Goal: Task Accomplishment & Management: Use online tool/utility

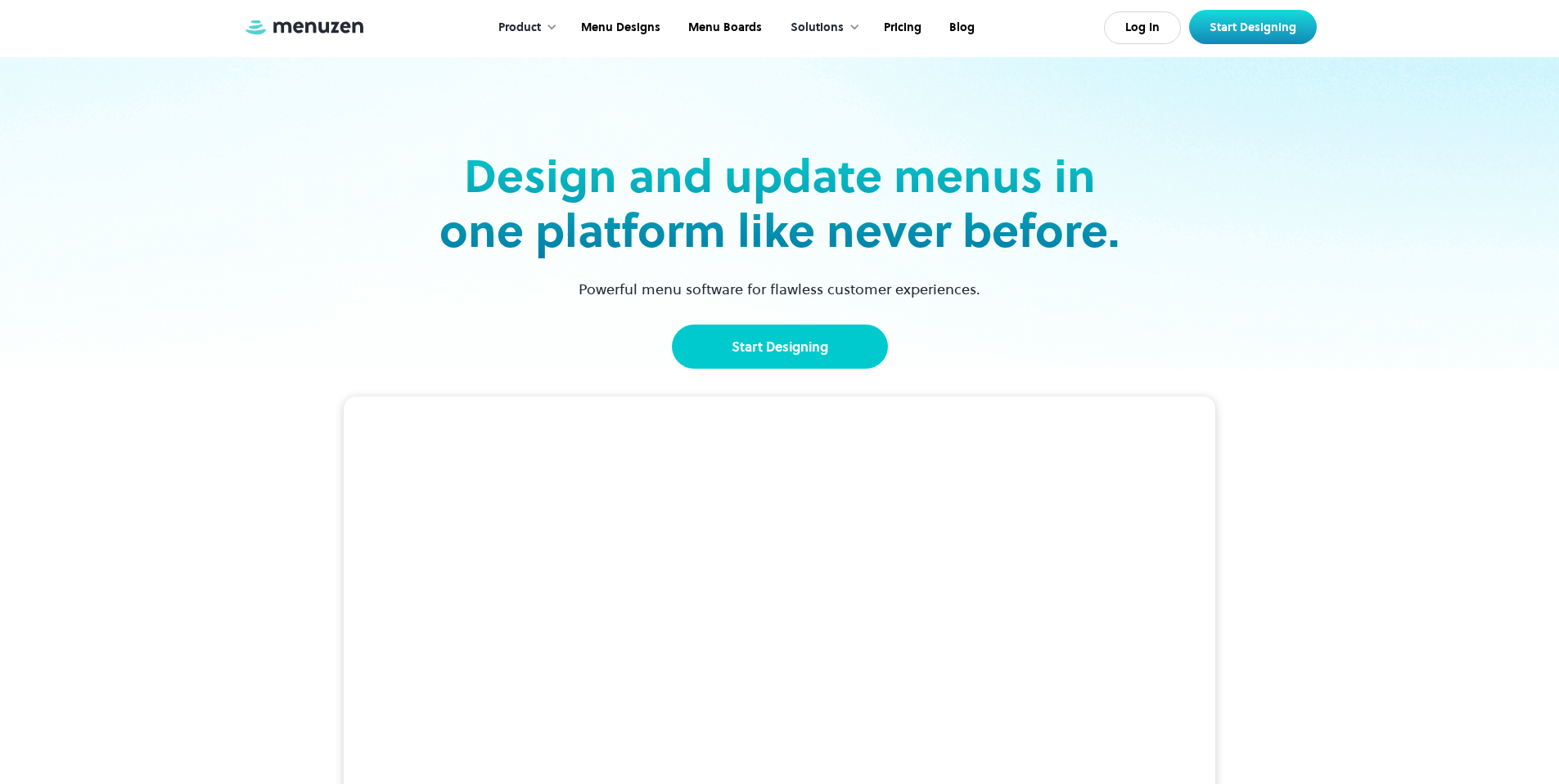
click at [746, 340] on link "Start Designing" at bounding box center [780, 346] width 216 height 44
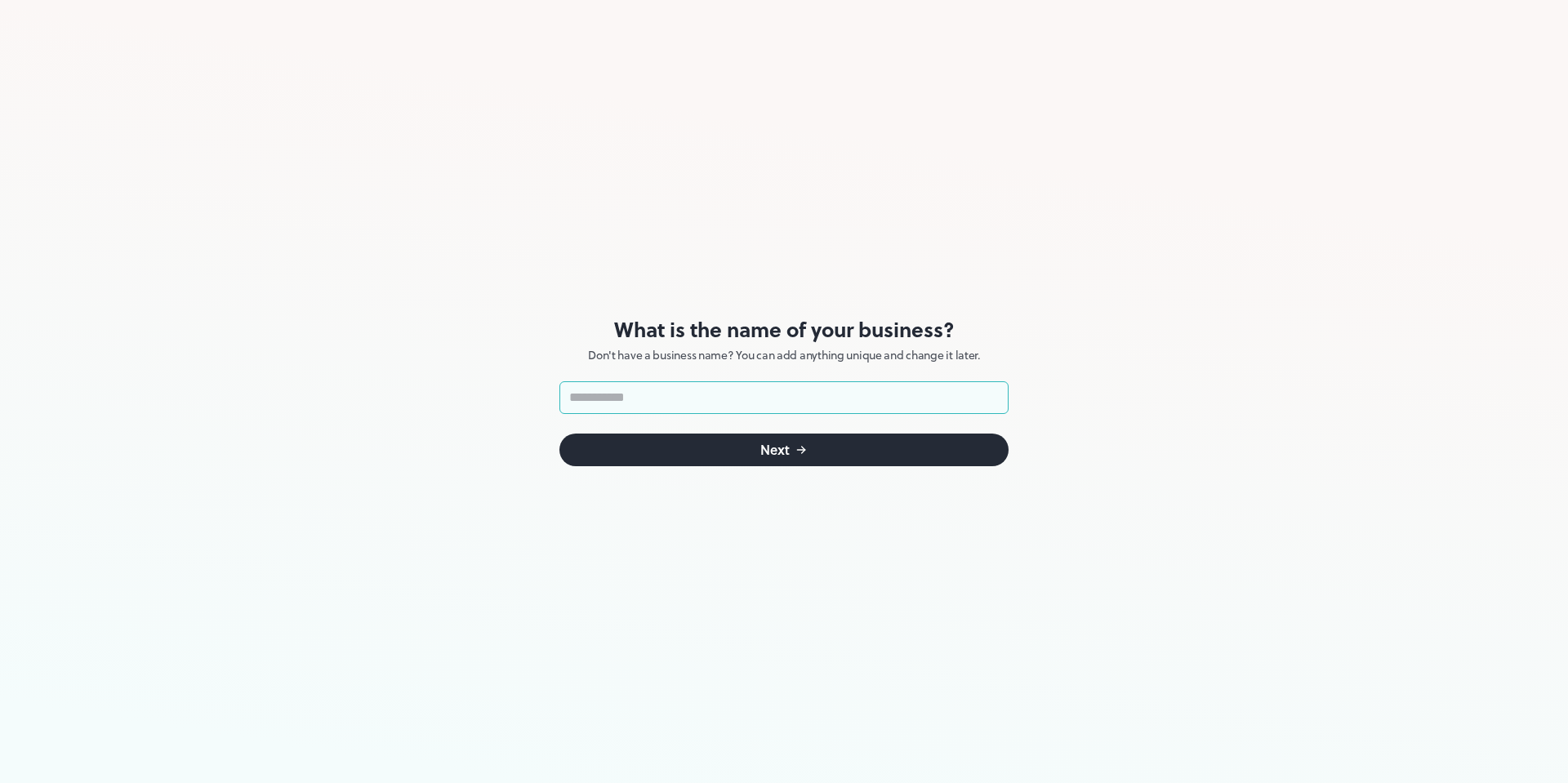
click at [652, 402] on input "text" at bounding box center [784, 398] width 449 height 33
type input "**********"
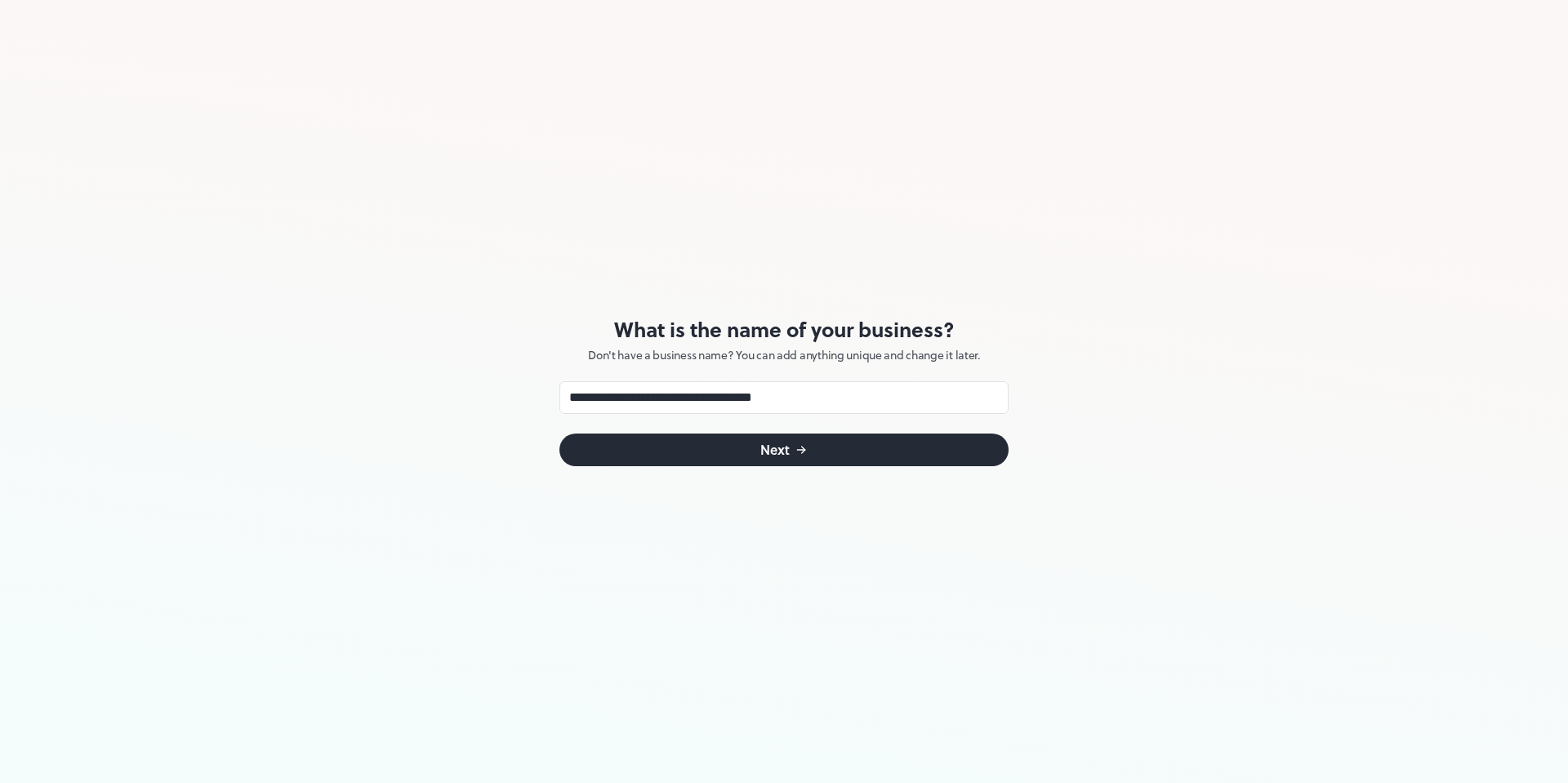
click at [787, 451] on div "Next" at bounding box center [775, 450] width 30 height 13
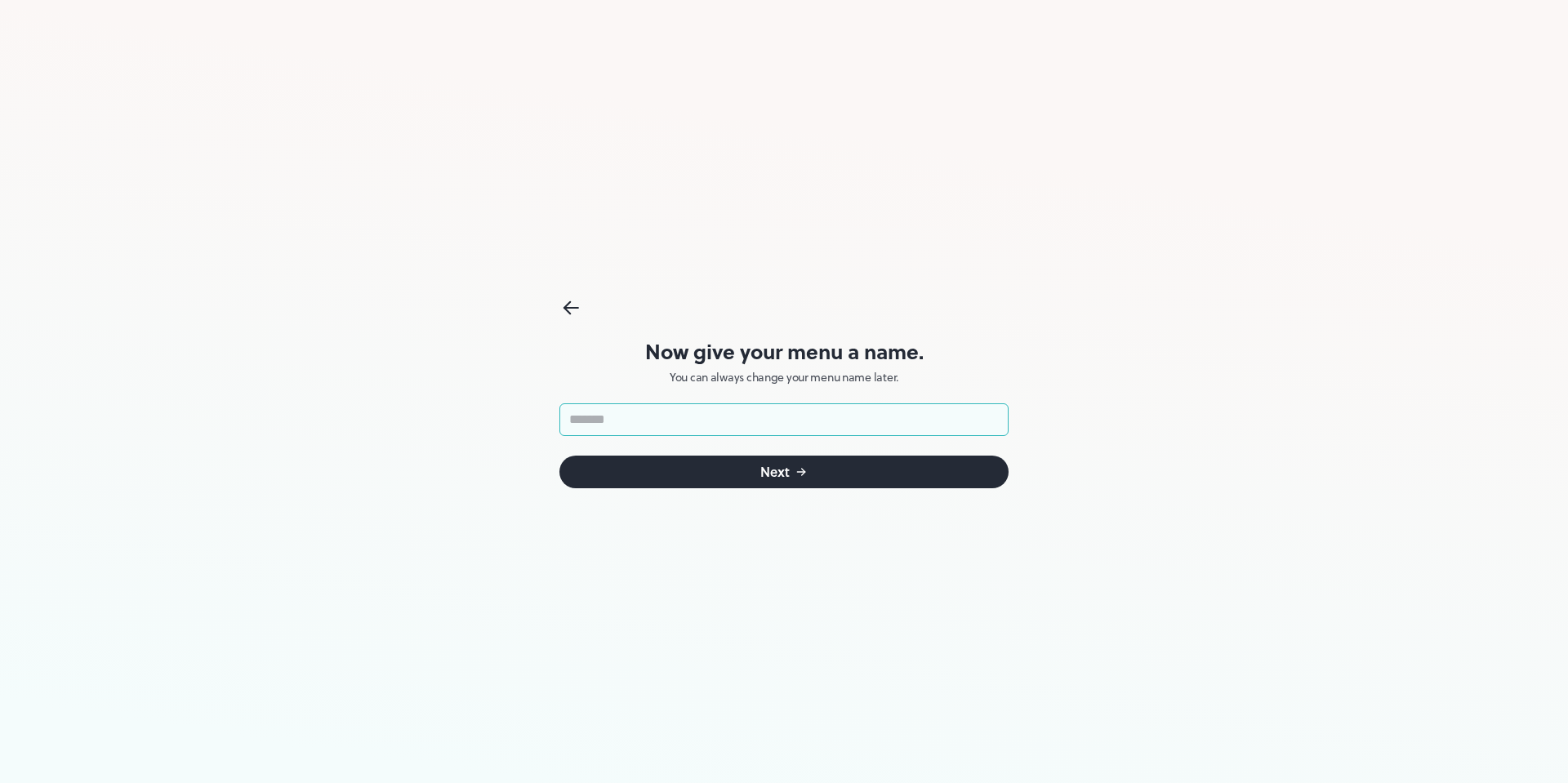
click at [660, 423] on input "text" at bounding box center [784, 420] width 449 height 33
type input "****"
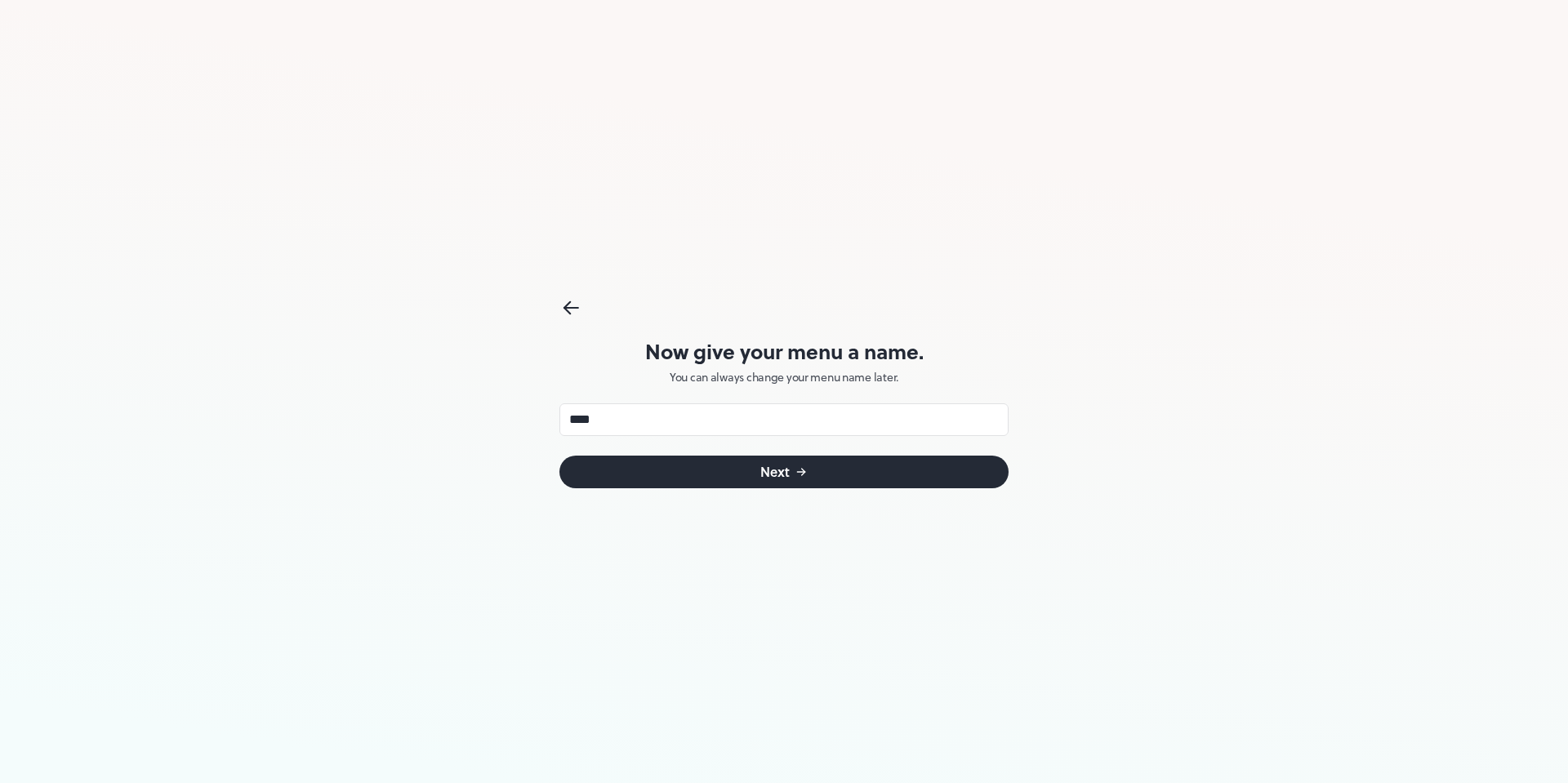
click at [769, 477] on div "Next" at bounding box center [775, 472] width 30 height 13
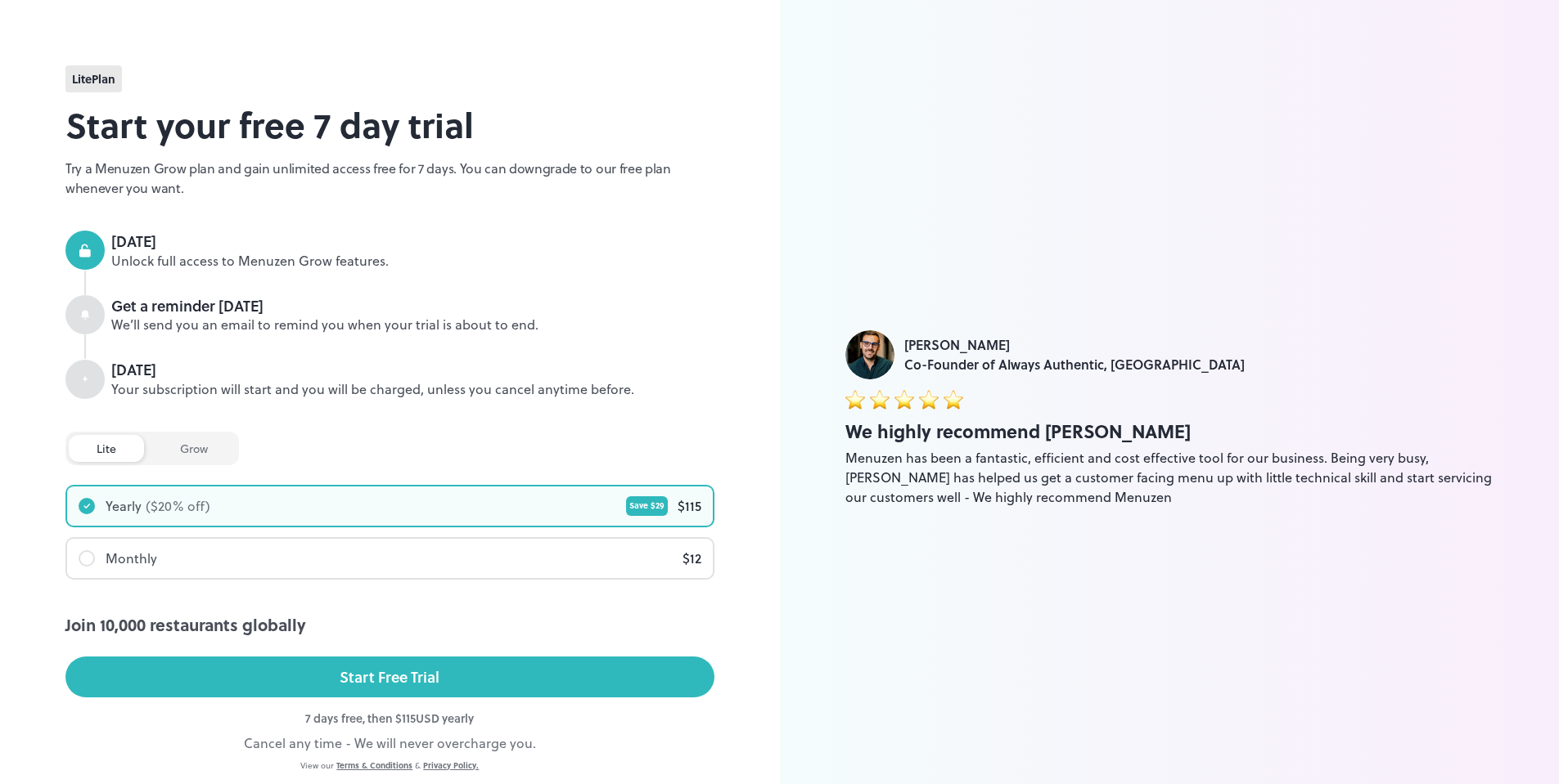
click at [86, 551] on div at bounding box center [87, 559] width 17 height 17
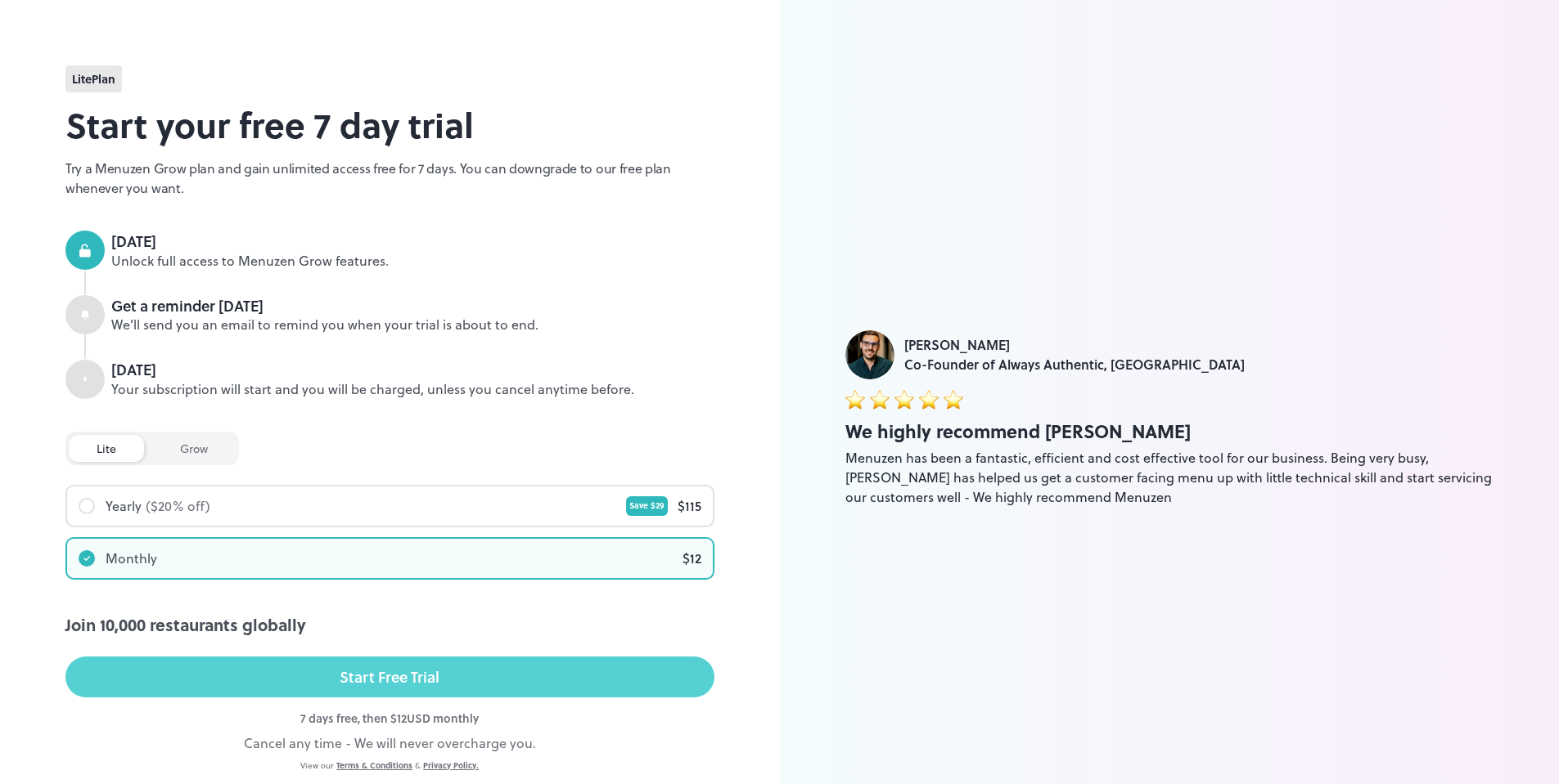
click at [357, 671] on div "Start Free Trial" at bounding box center [389, 677] width 100 height 25
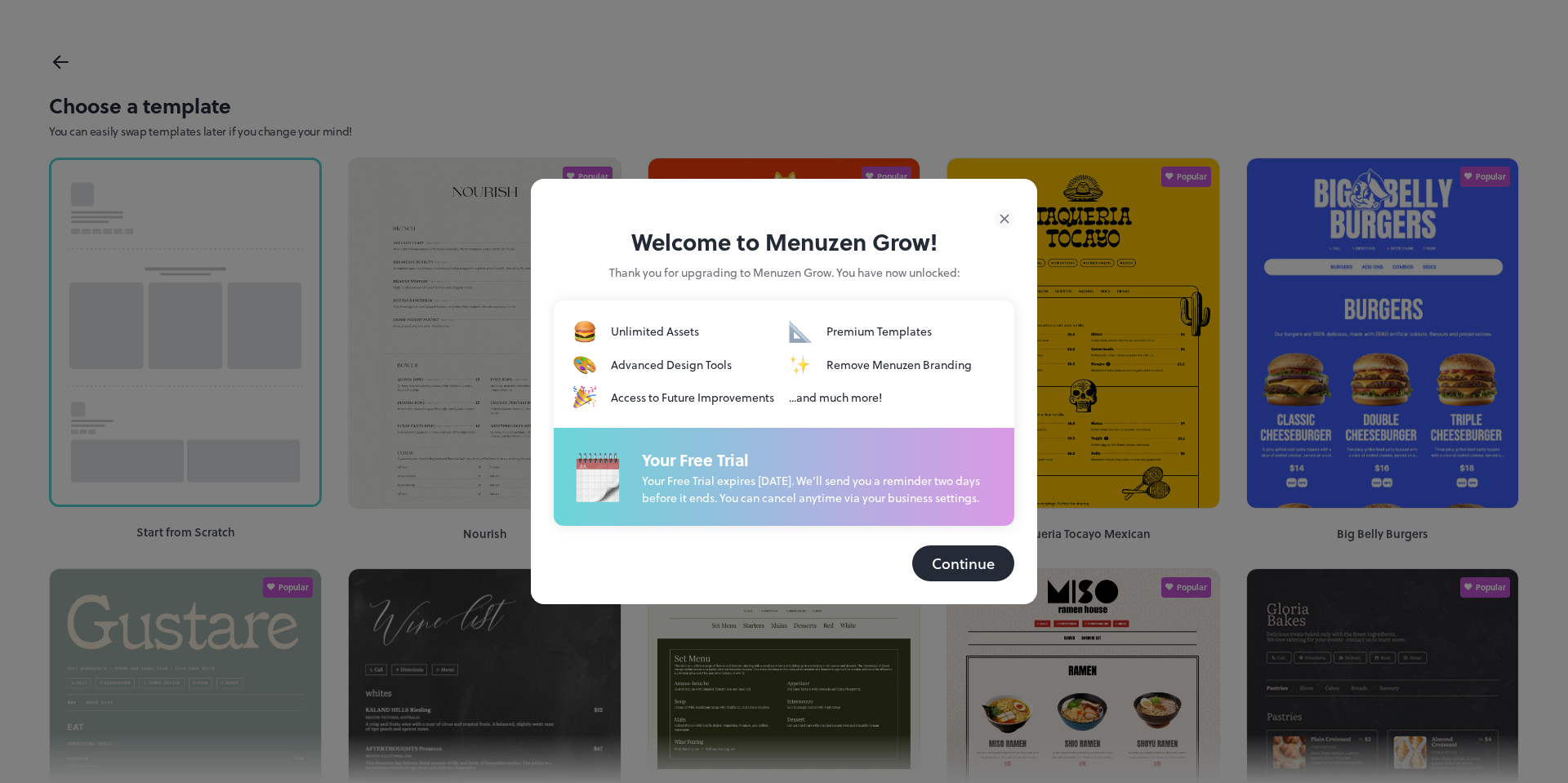
click at [970, 561] on button "Continue" at bounding box center [963, 563] width 102 height 36
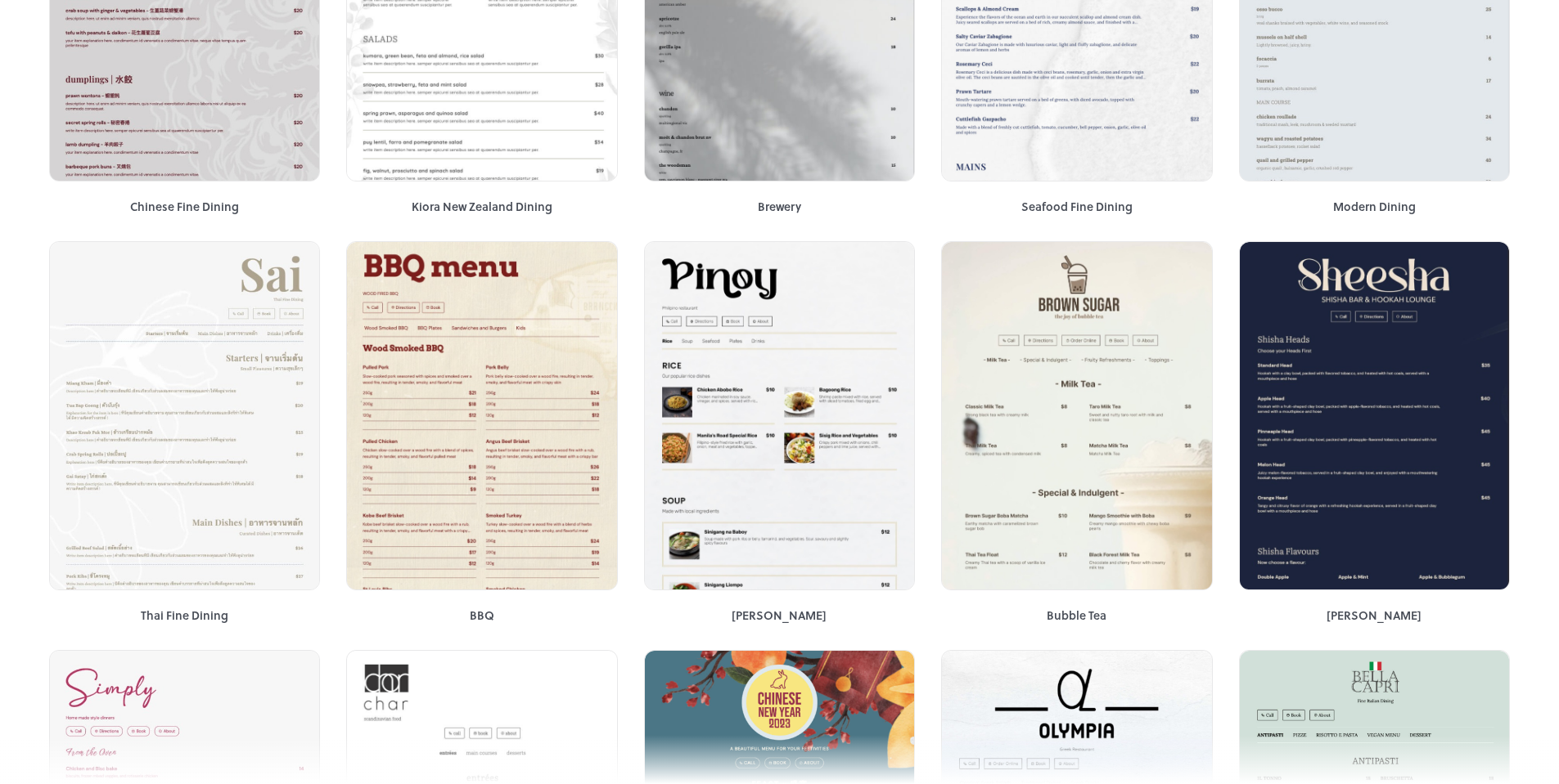
scroll to position [1554, 0]
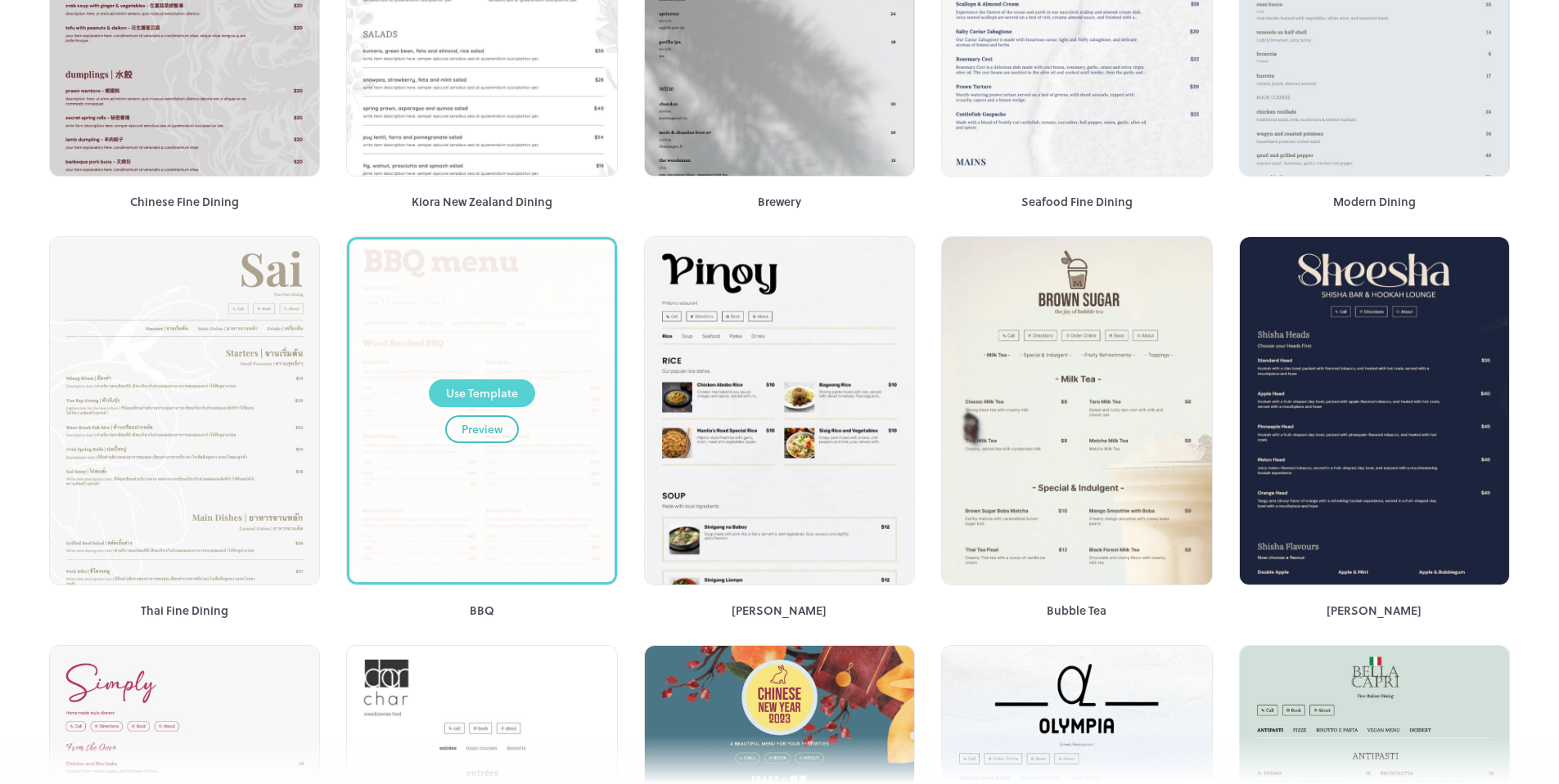
click at [498, 390] on div "Use Template" at bounding box center [481, 393] width 72 height 18
click at [459, 391] on div "Use Template" at bounding box center [481, 393] width 72 height 18
click at [486, 426] on div "Preview" at bounding box center [481, 430] width 41 height 18
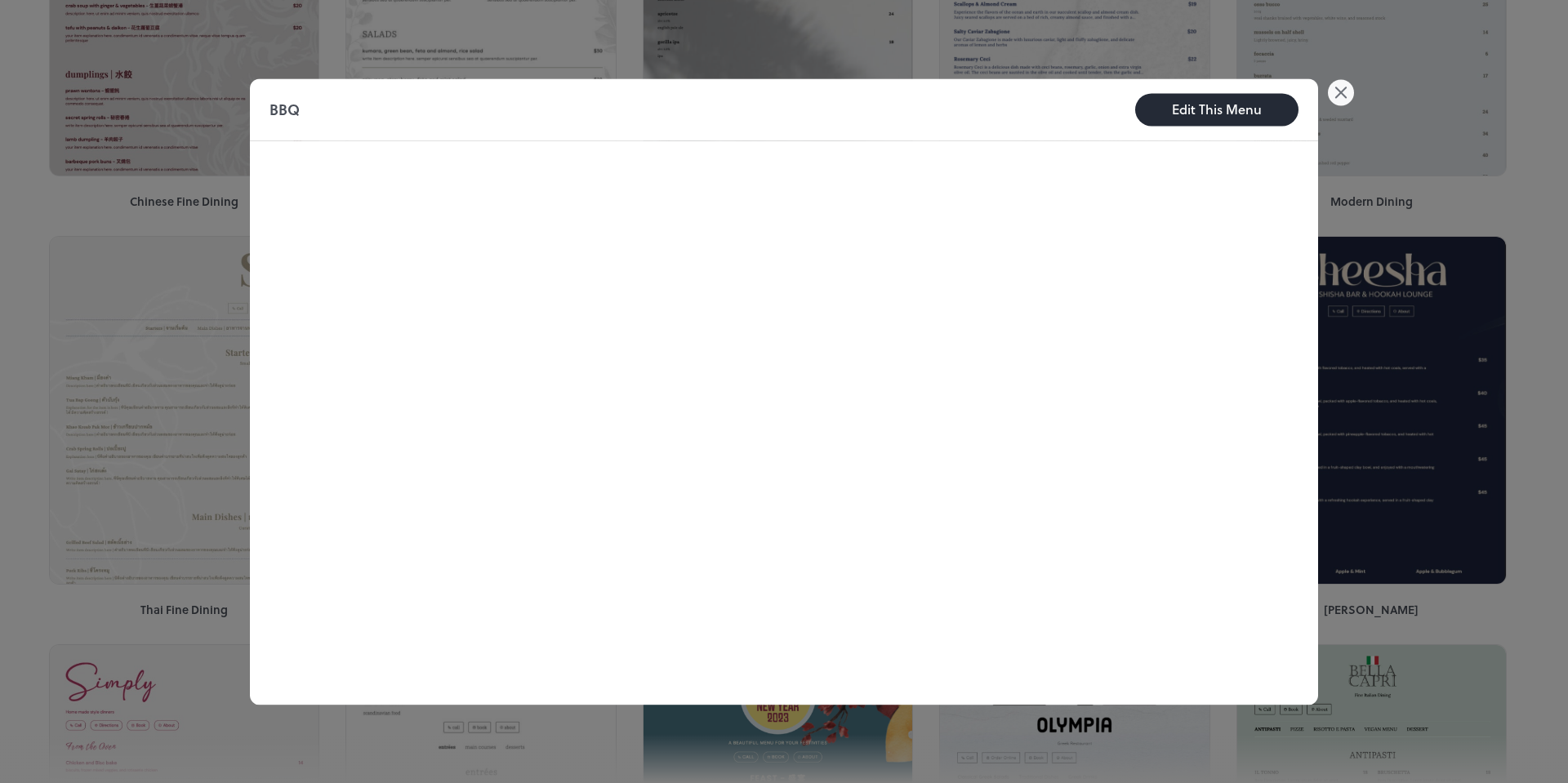
click at [1186, 107] on div "Edit This Menu" at bounding box center [1217, 110] width 90 height 20
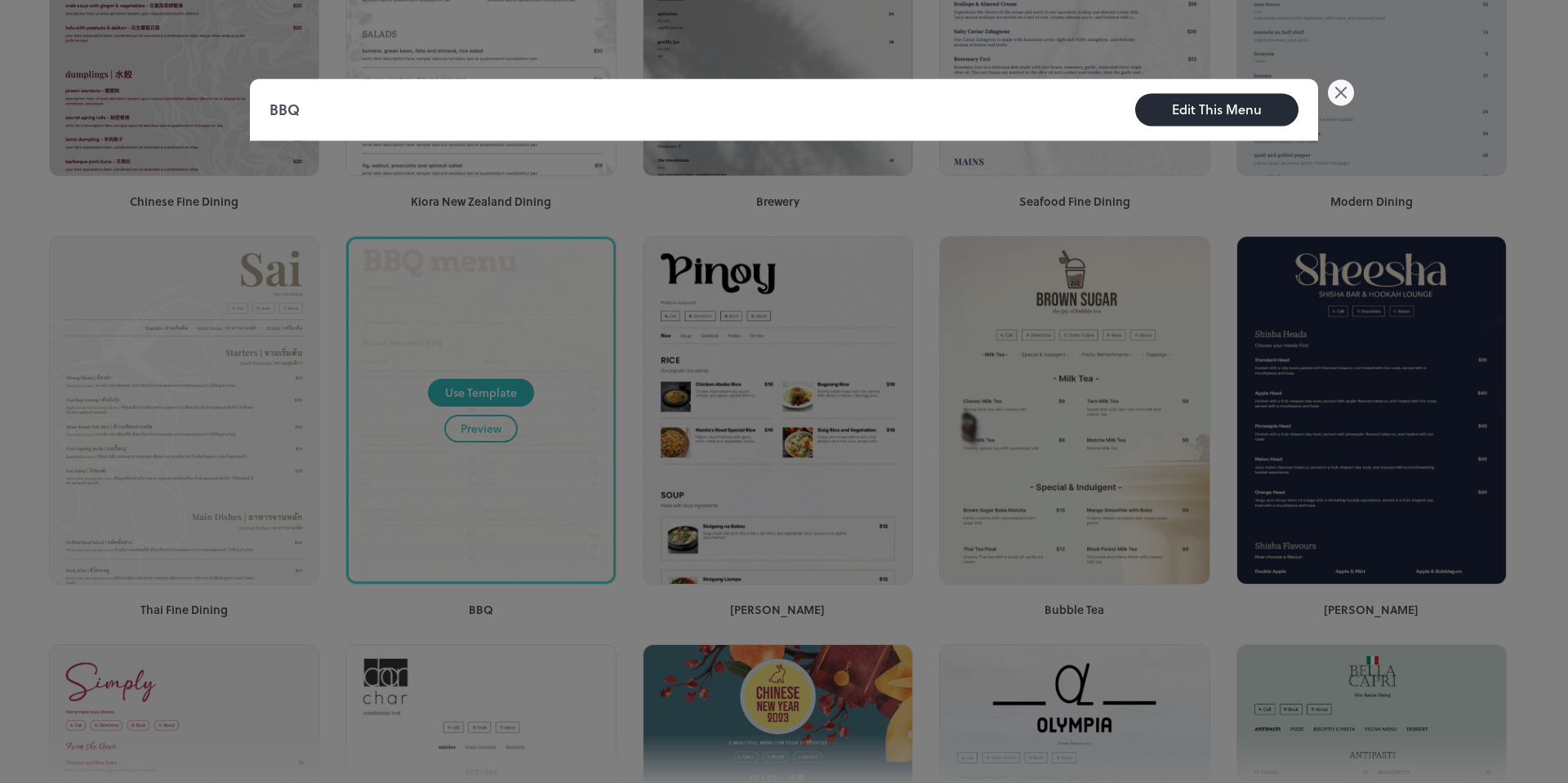
click at [1238, 108] on div "Edit This Menu" at bounding box center [1217, 110] width 90 height 20
click at [1343, 94] on icon at bounding box center [1341, 93] width 10 height 10
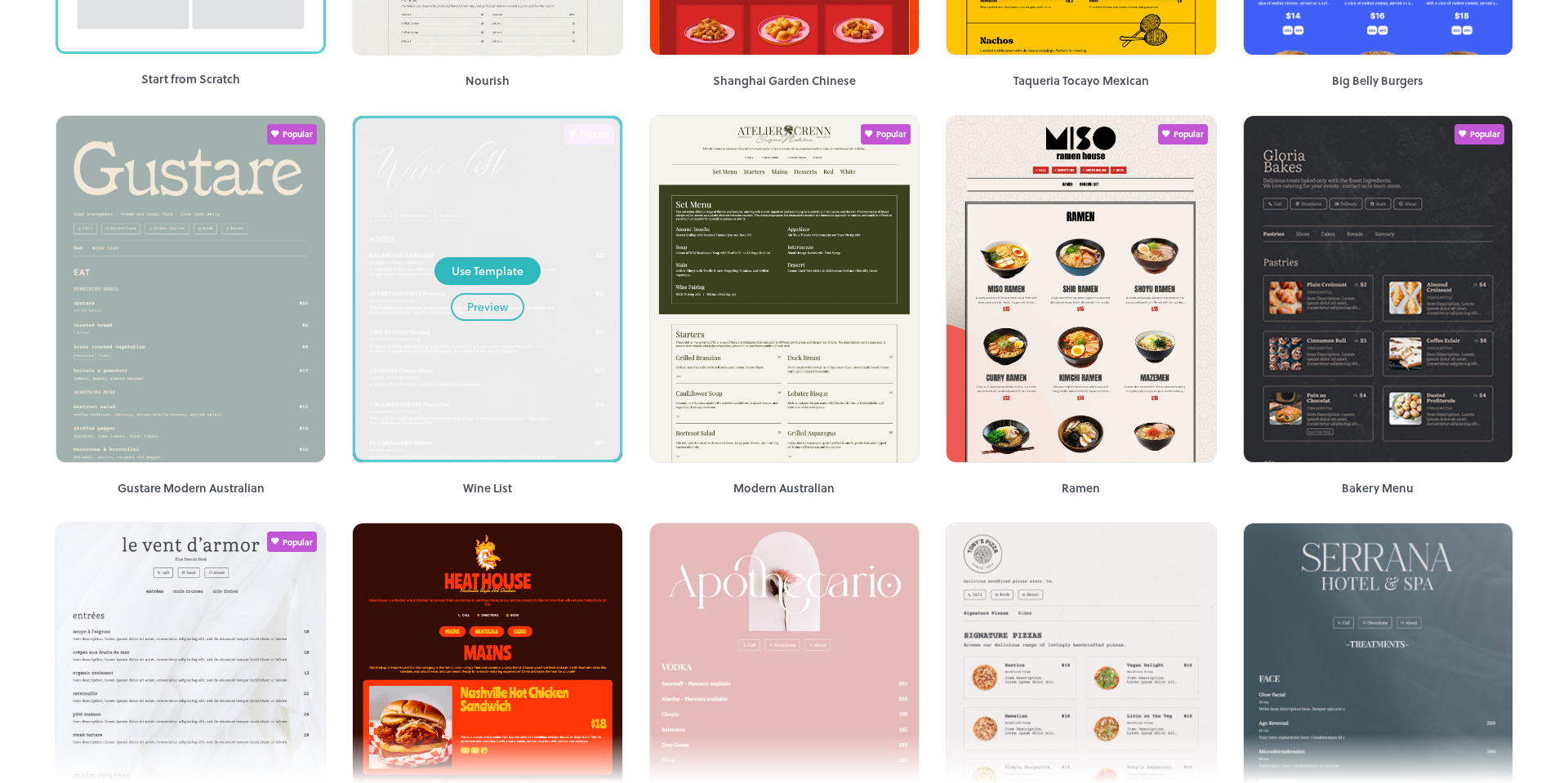
scroll to position [0, 0]
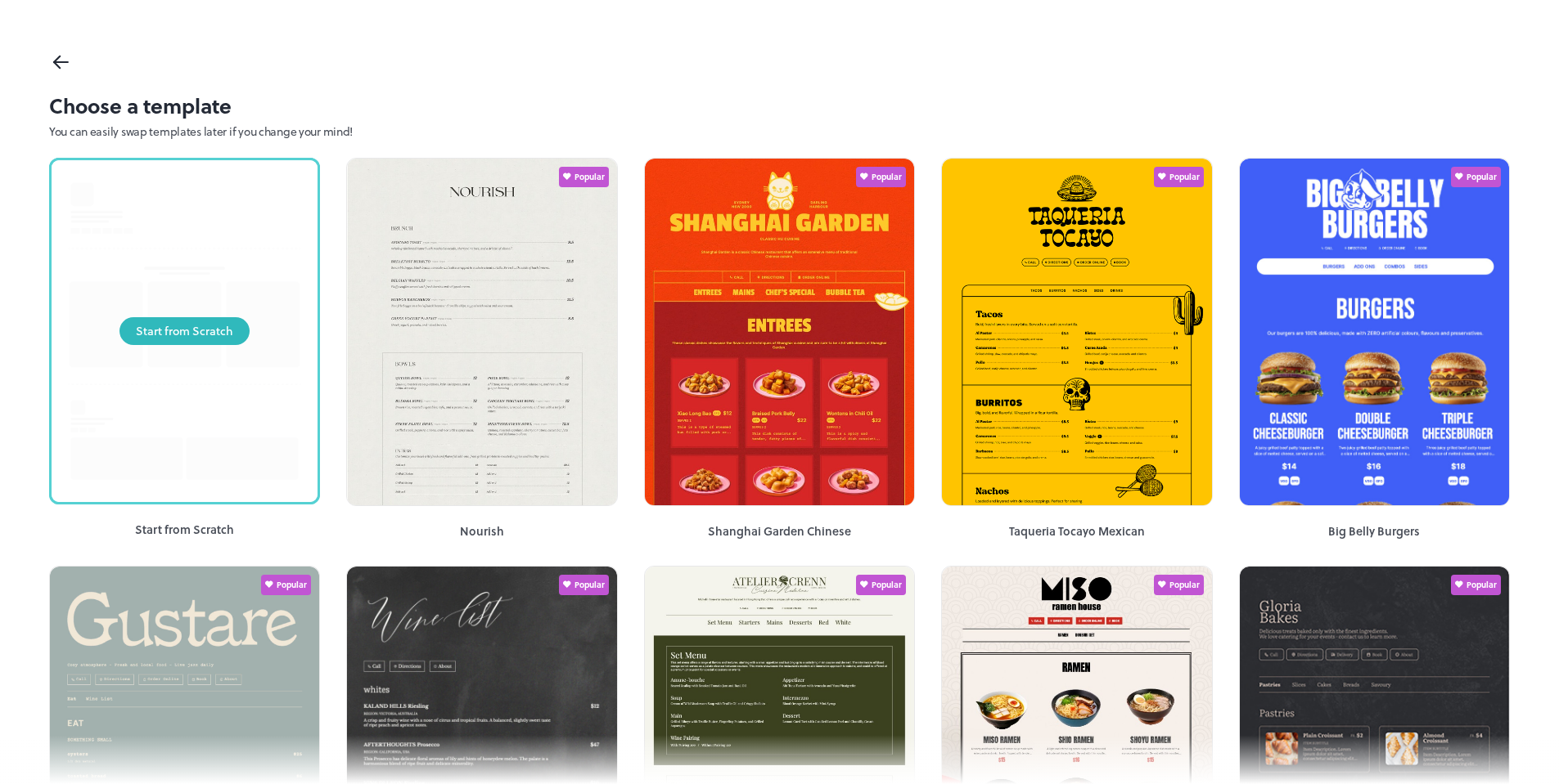
click at [217, 274] on div "Start from Scratch" at bounding box center [184, 331] width 266 height 342
click at [210, 334] on div "Start from Scratch" at bounding box center [185, 331] width 98 height 18
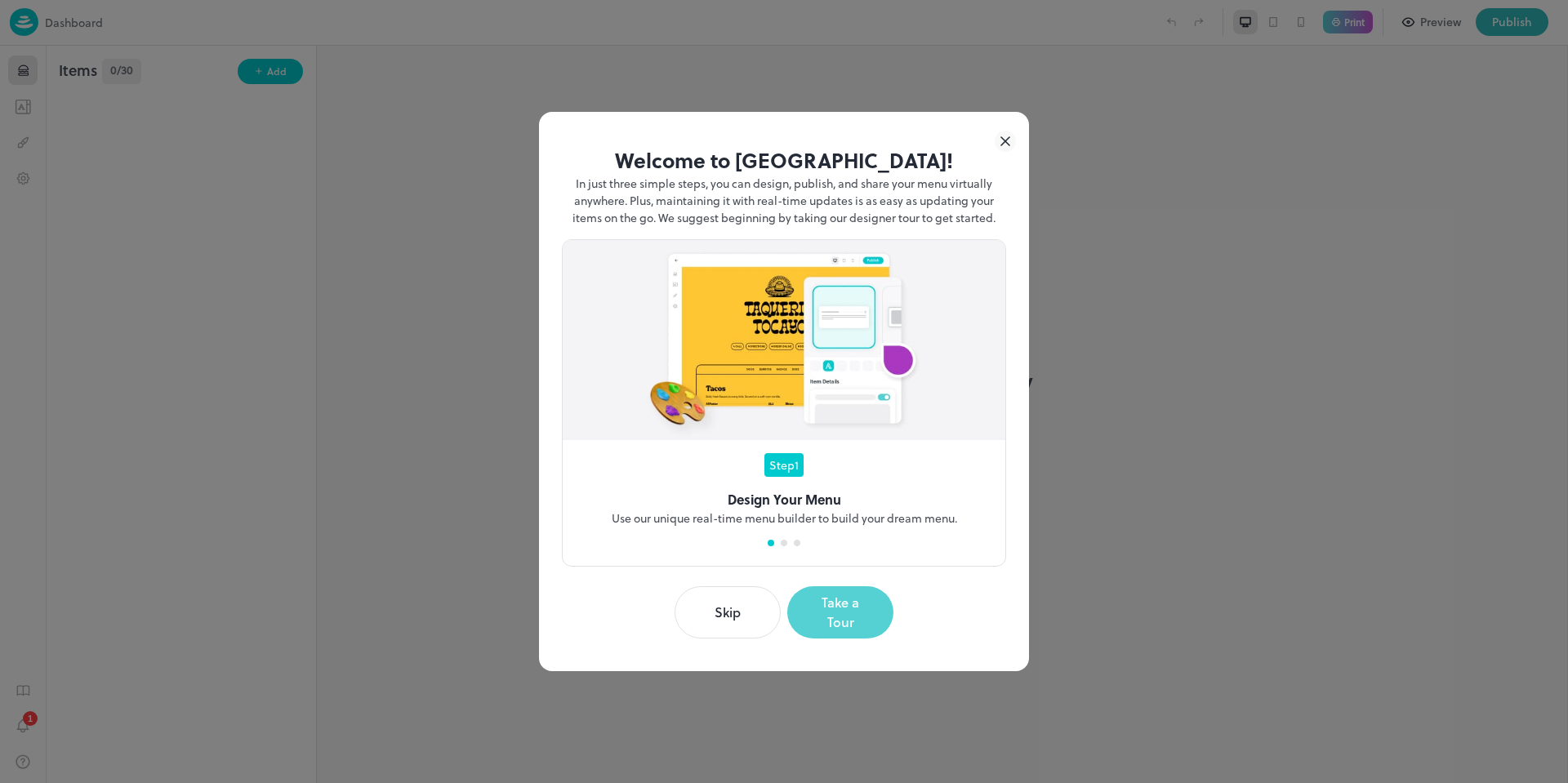
click at [825, 616] on button "Take a Tour" at bounding box center [840, 612] width 106 height 52
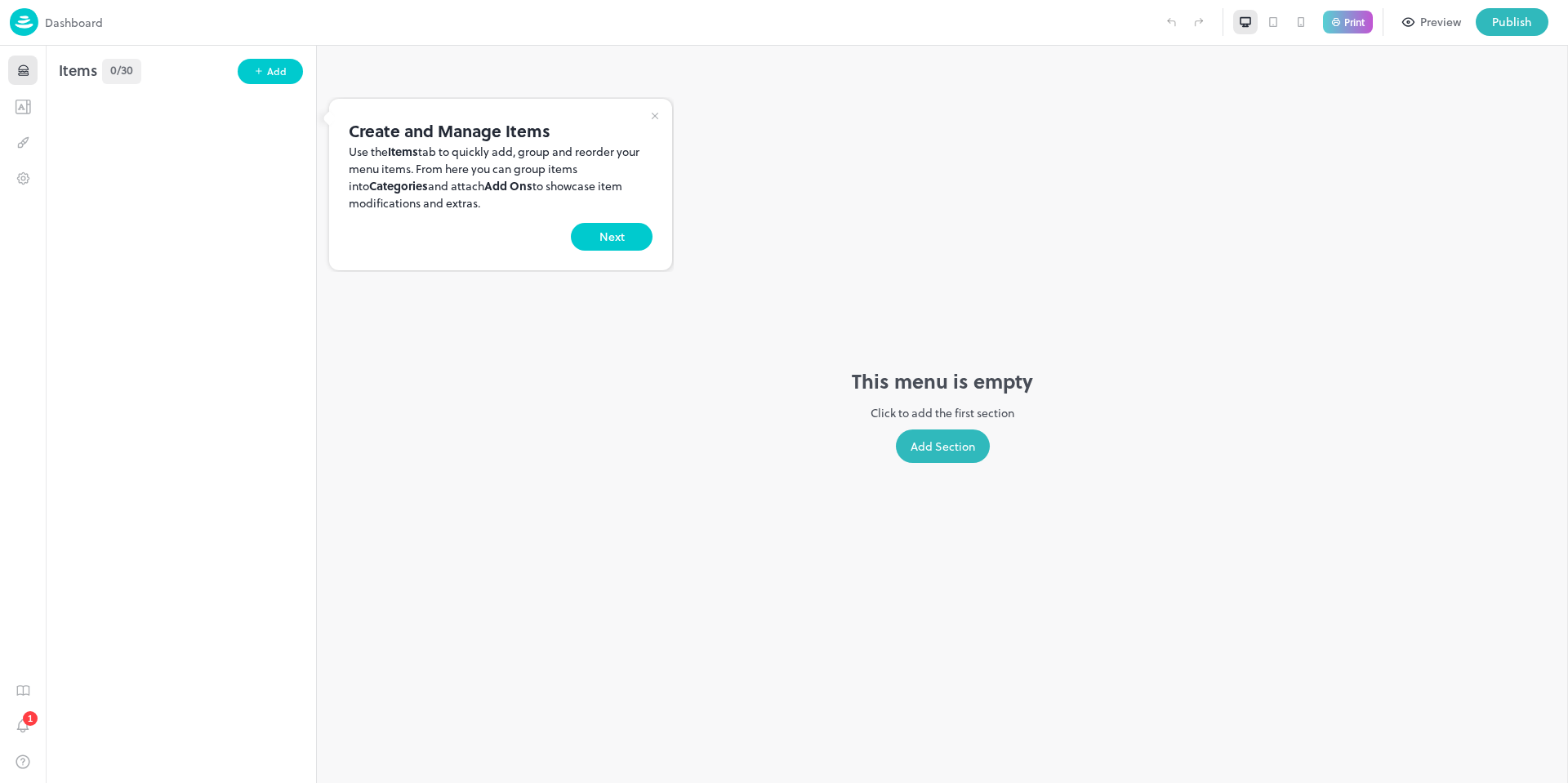
click at [930, 440] on div at bounding box center [784, 391] width 1568 height 783
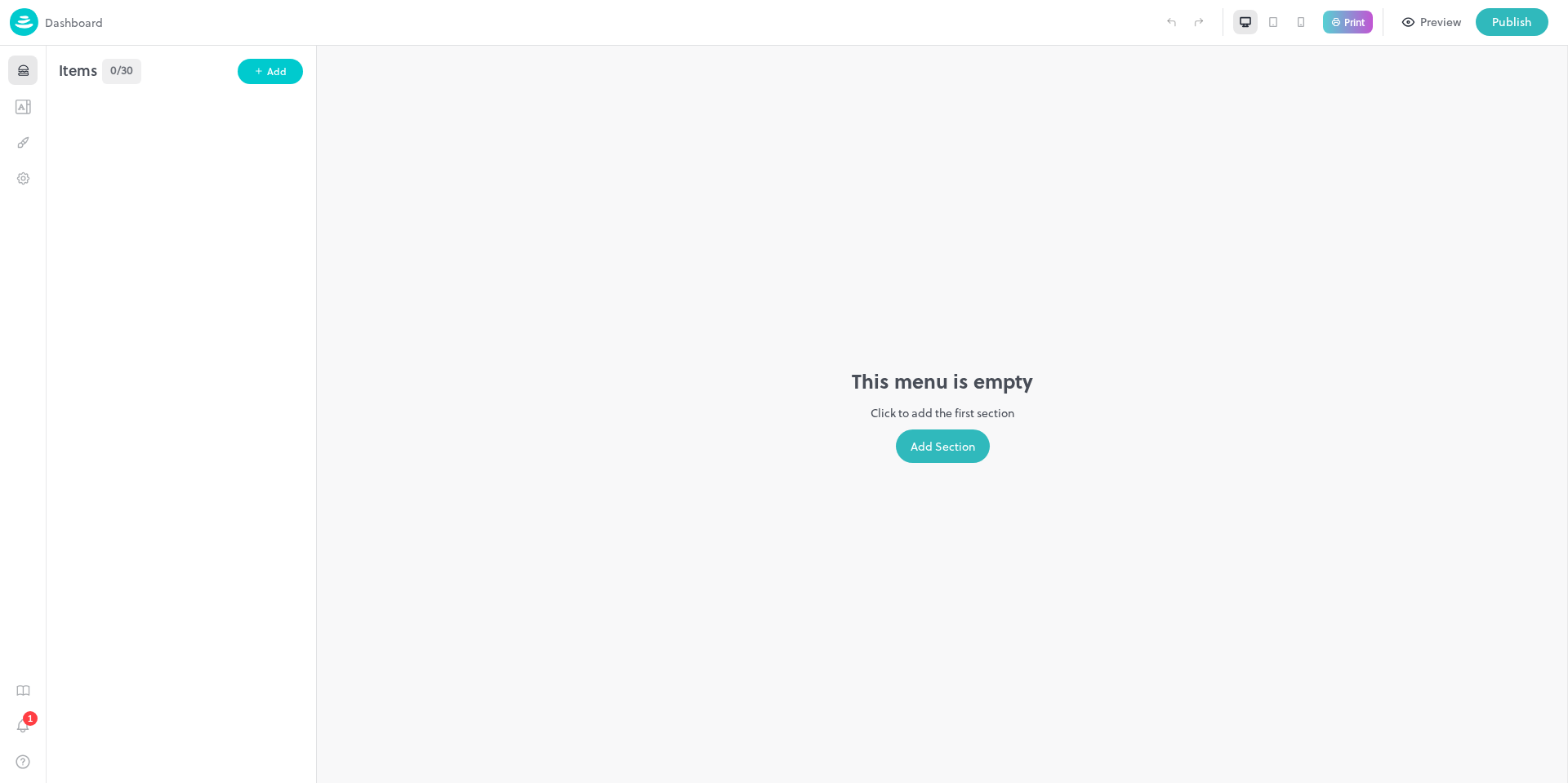
click at [935, 446] on div "Add Section" at bounding box center [943, 446] width 94 height 34
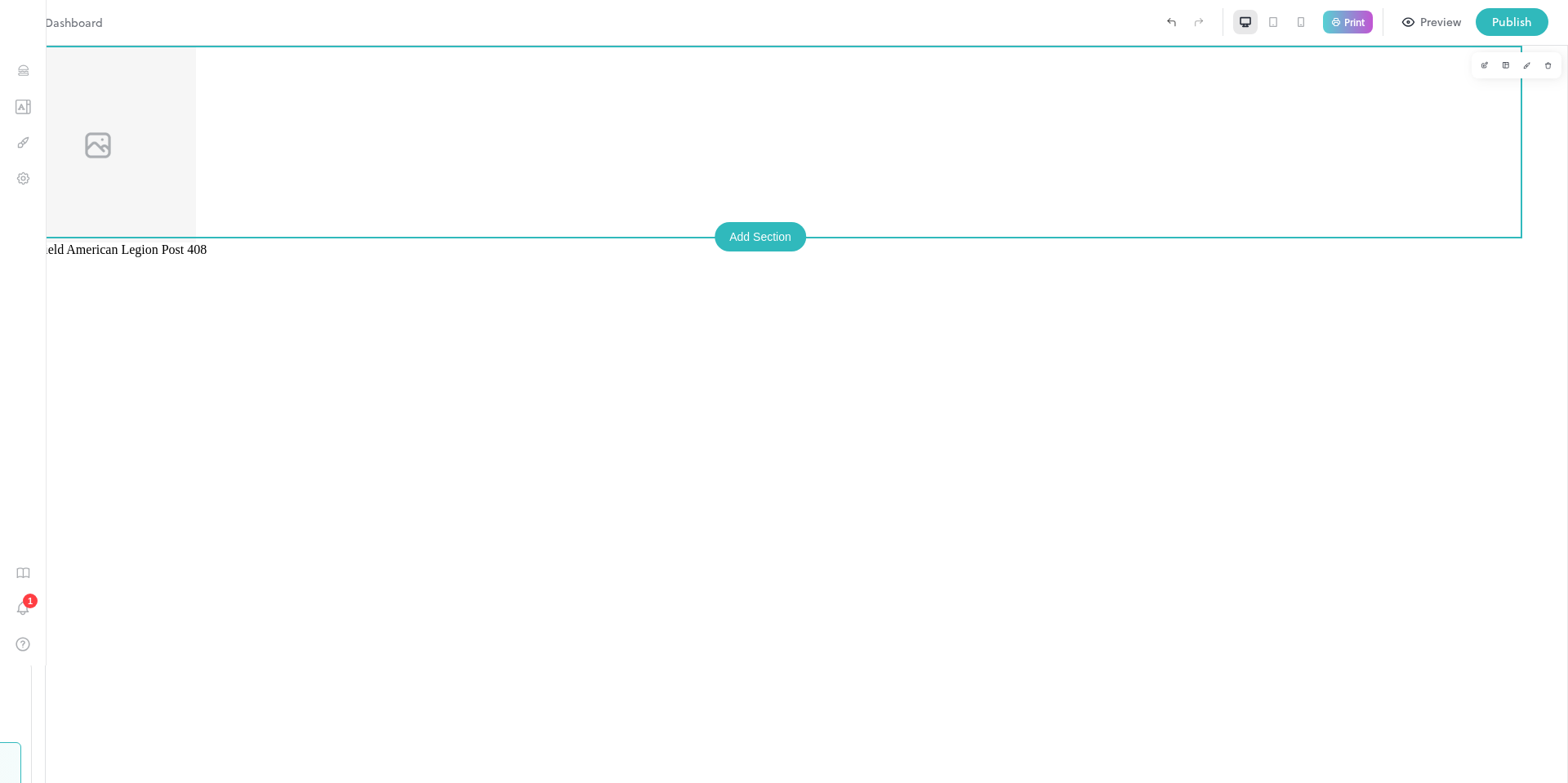
click at [772, 237] on div "Add Section" at bounding box center [760, 237] width 92 height 30
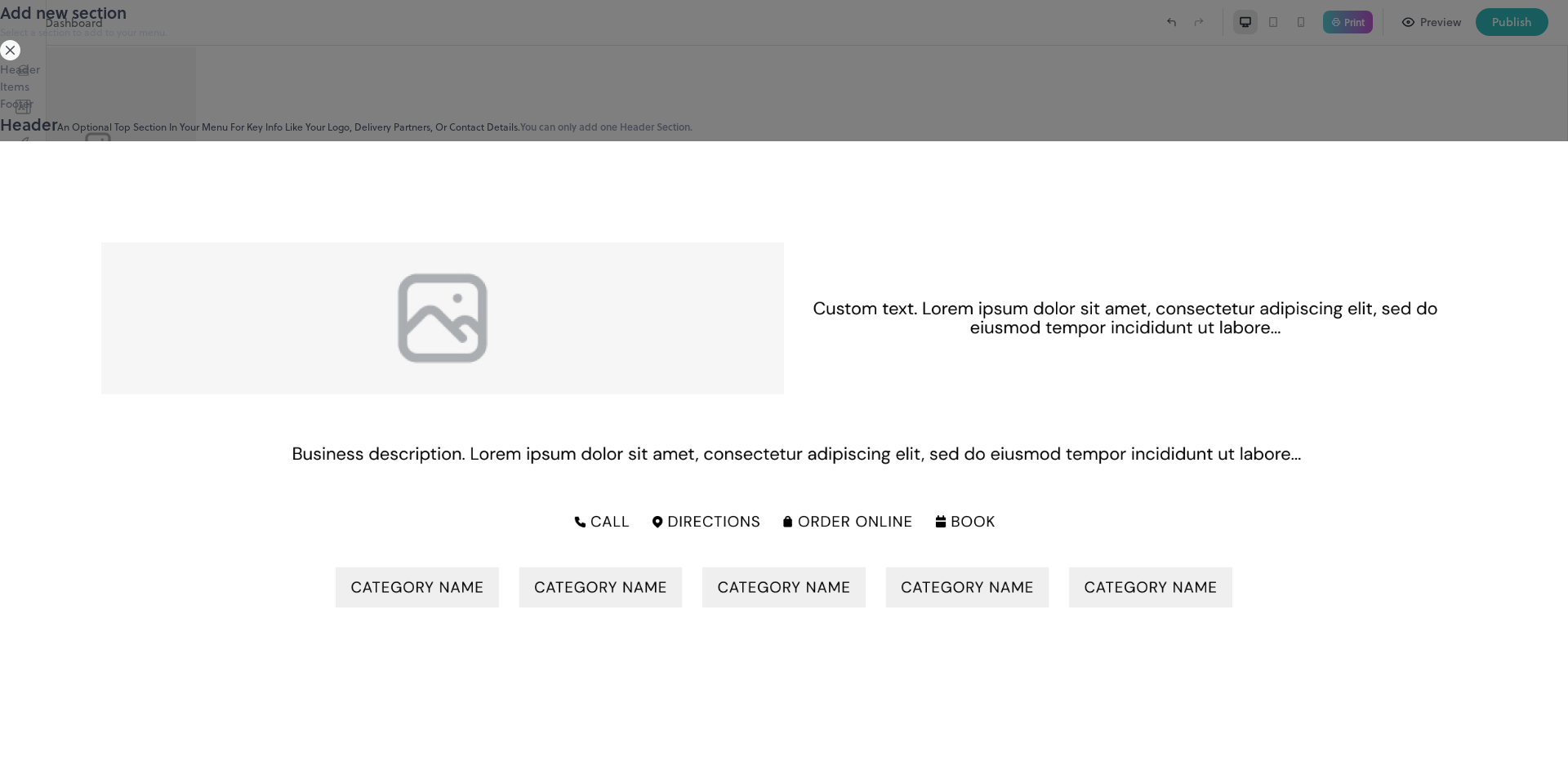
scroll to position [245, 0]
click at [389, 78] on div "Header" at bounding box center [784, 69] width 1568 height 17
click at [21, 60] on icon at bounding box center [10, 50] width 21 height 21
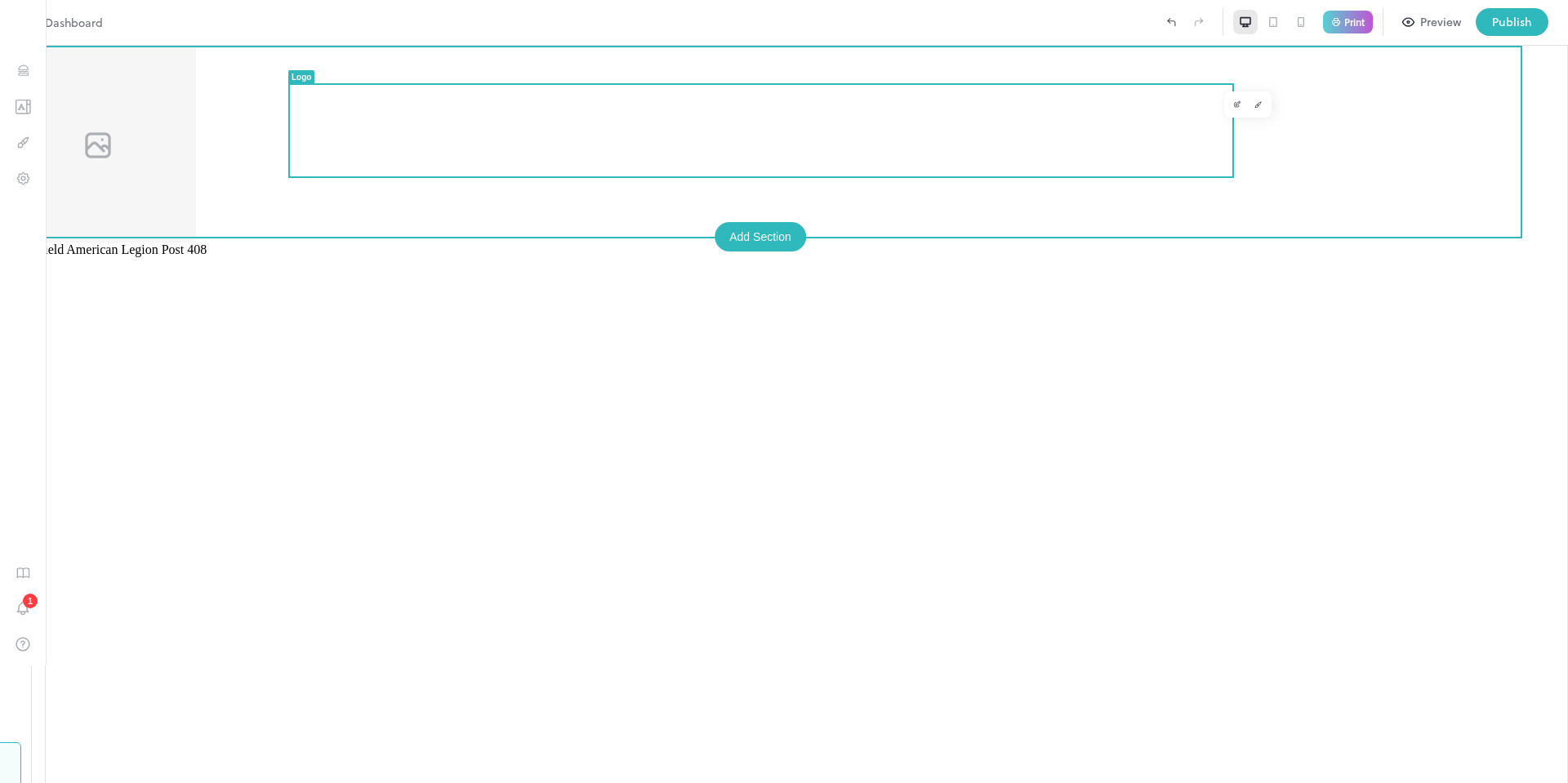
click at [196, 127] on img at bounding box center [98, 144] width 196 height 197
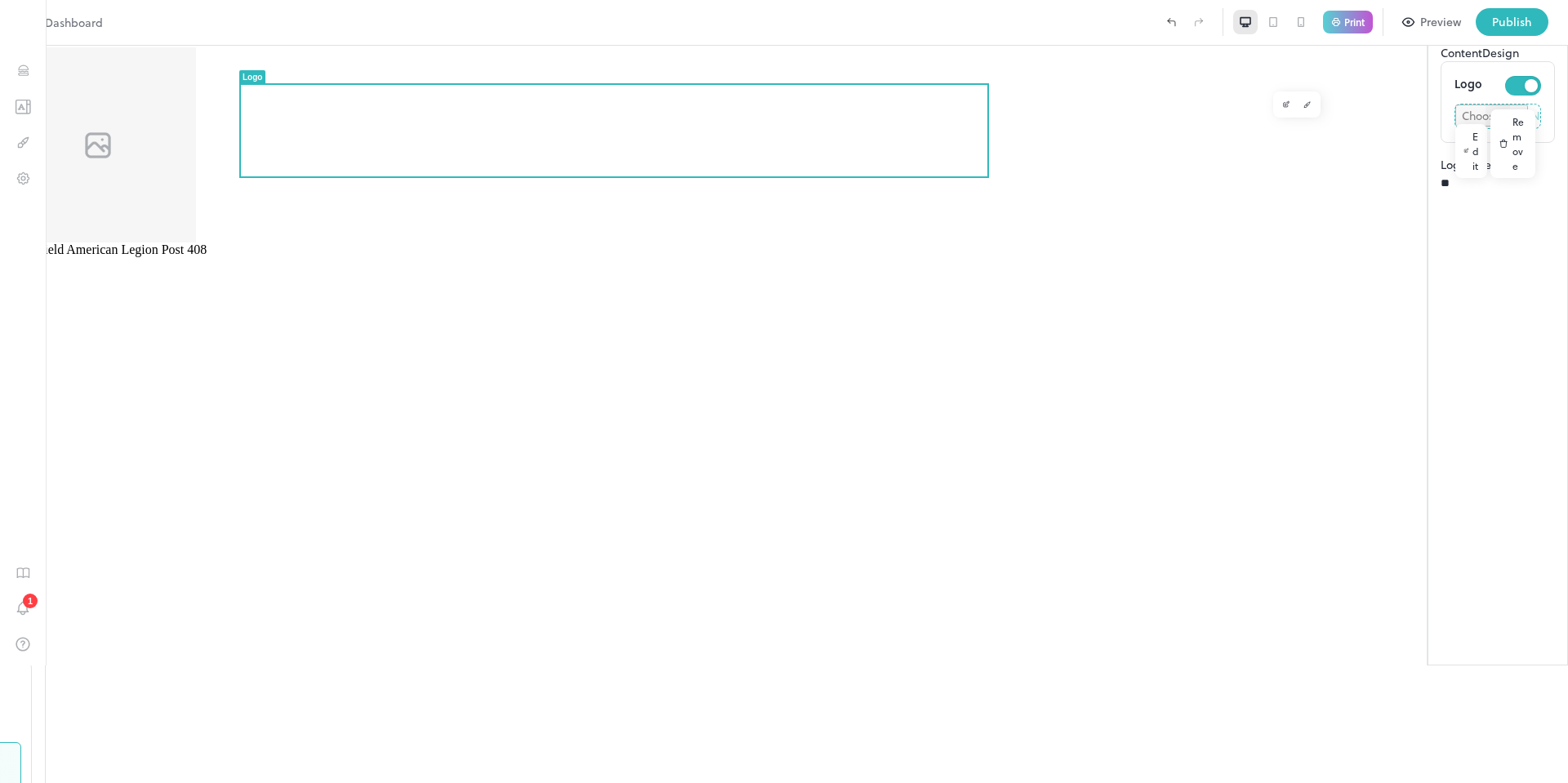
click at [1456, 128] on input "file" at bounding box center [1498, 116] width 85 height 24
type input "**********"
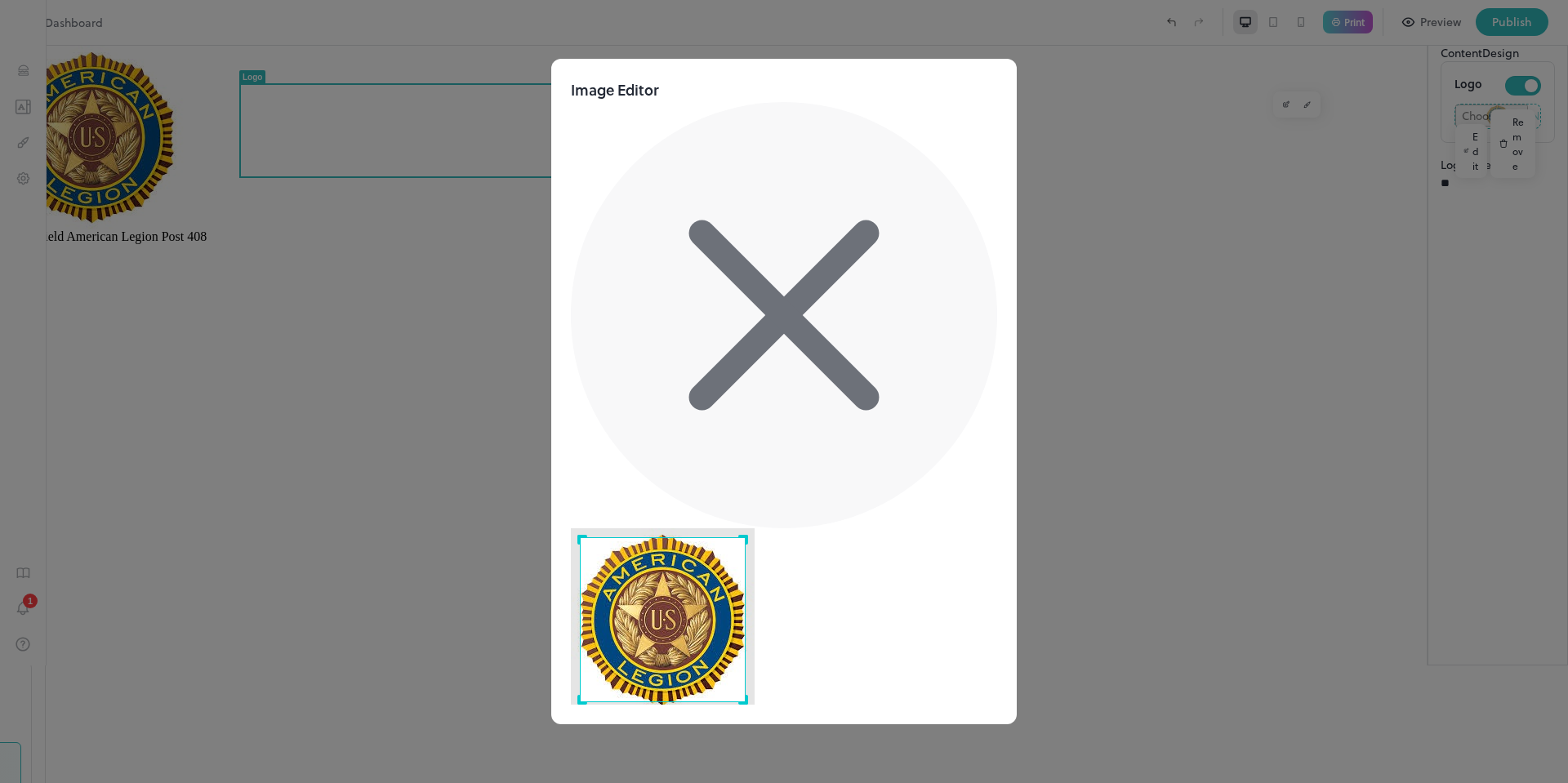
click at [596, 733] on button "4:3" at bounding box center [589, 742] width 15 height 17
click at [638, 751] on button "Apply" at bounding box center [622, 759] width 31 height 17
click at [581, 733] on button "1:1" at bounding box center [576, 742] width 11 height 17
click at [596, 733] on button "4:3" at bounding box center [589, 742] width 15 height 17
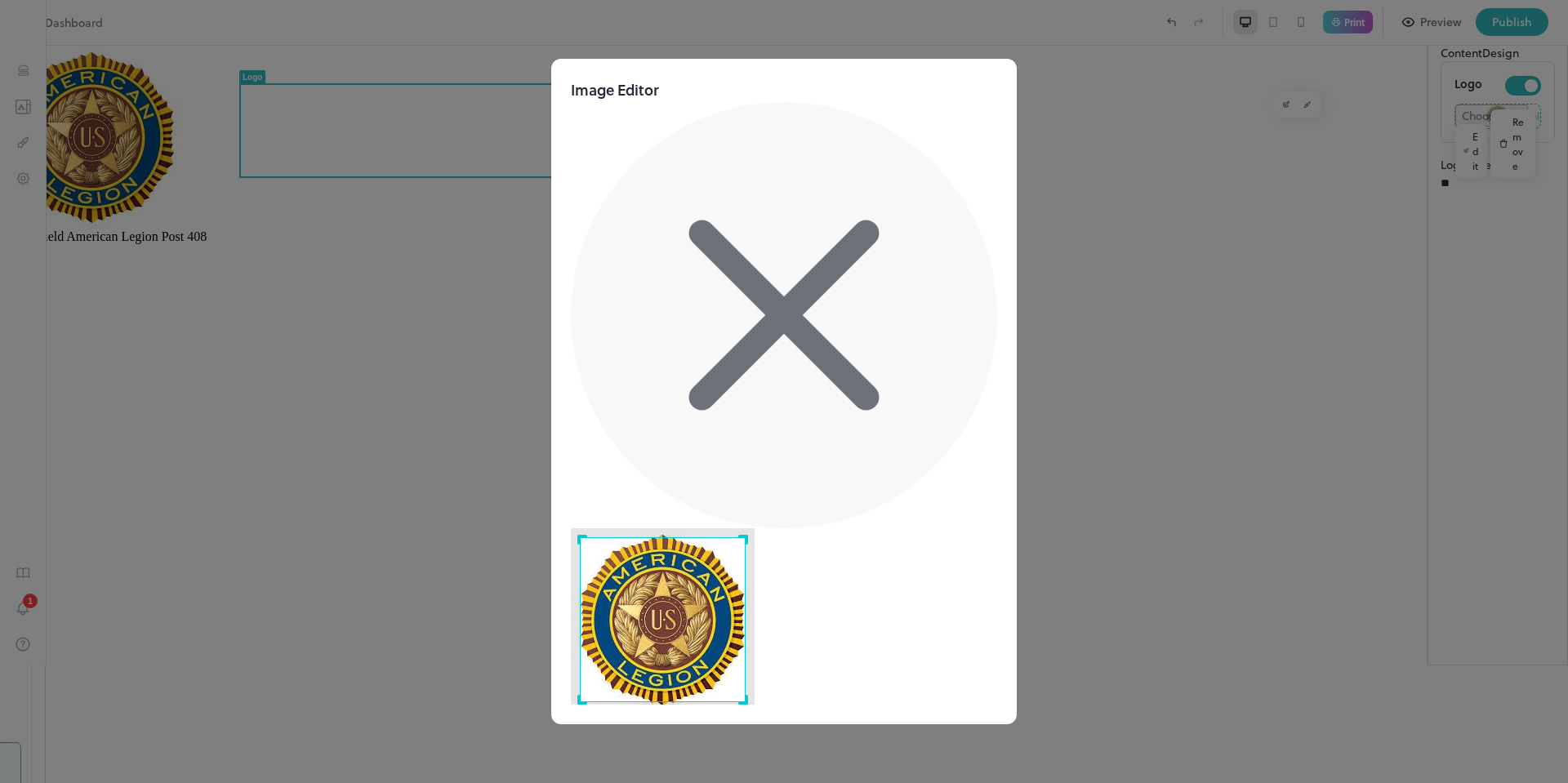
click at [611, 733] on button "3:4" at bounding box center [603, 742] width 15 height 17
click at [596, 733] on button "4:3" at bounding box center [589, 742] width 15 height 17
click at [581, 733] on button "1:1" at bounding box center [576, 742] width 11 height 17
click at [596, 733] on button "4:3" at bounding box center [589, 742] width 15 height 17
click at [651, 733] on button "Custom" at bounding box center [631, 742] width 40 height 17
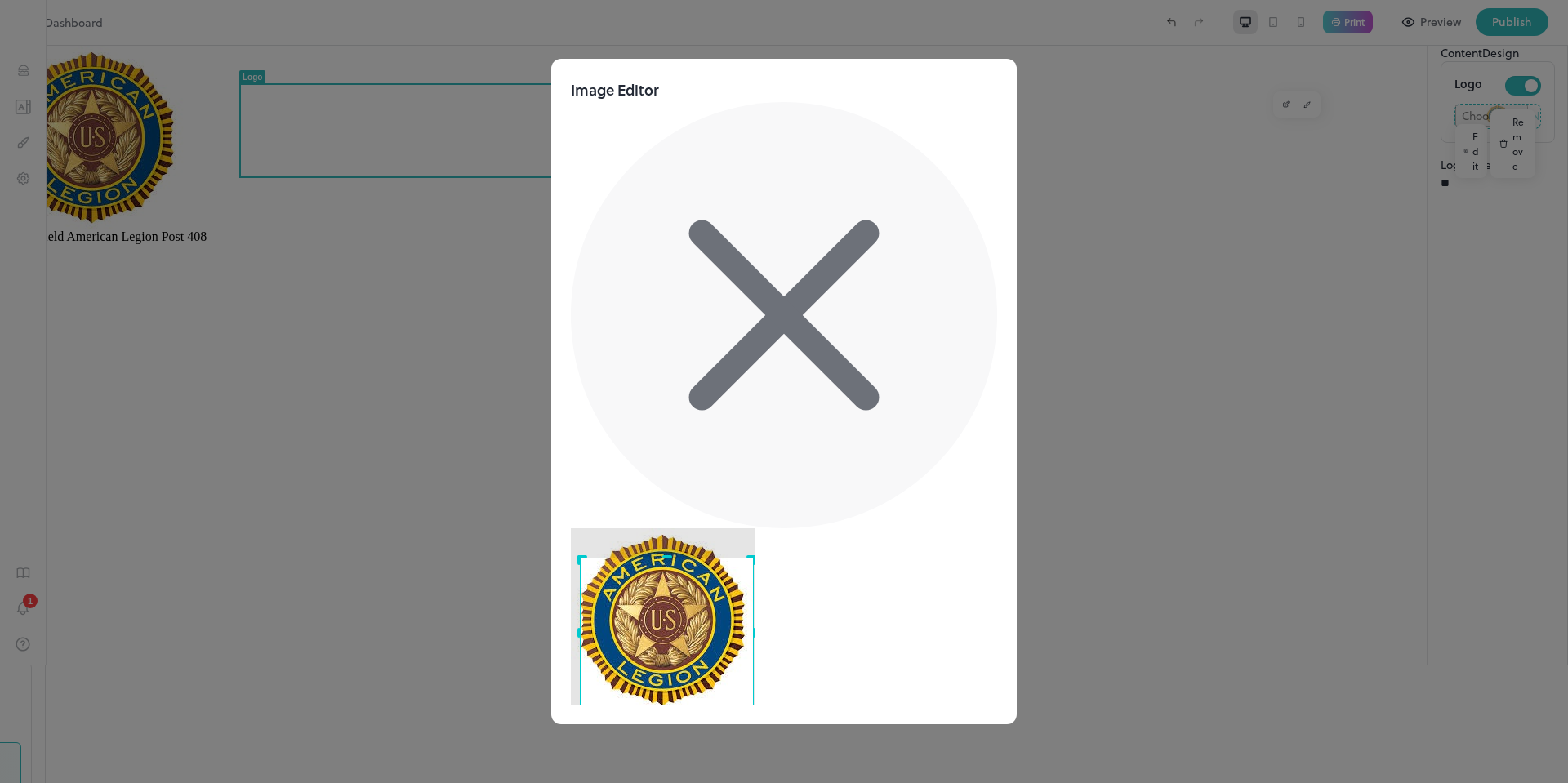
click at [872, 449] on div "Image Editor Crop Ratio 1:1 4:3 3:4 Custom Cancel Apply" at bounding box center [784, 423] width 427 height 690
click at [686, 528] on div at bounding box center [784, 622] width 427 height 188
click at [638, 751] on button "Apply" at bounding box center [622, 759] width 31 height 17
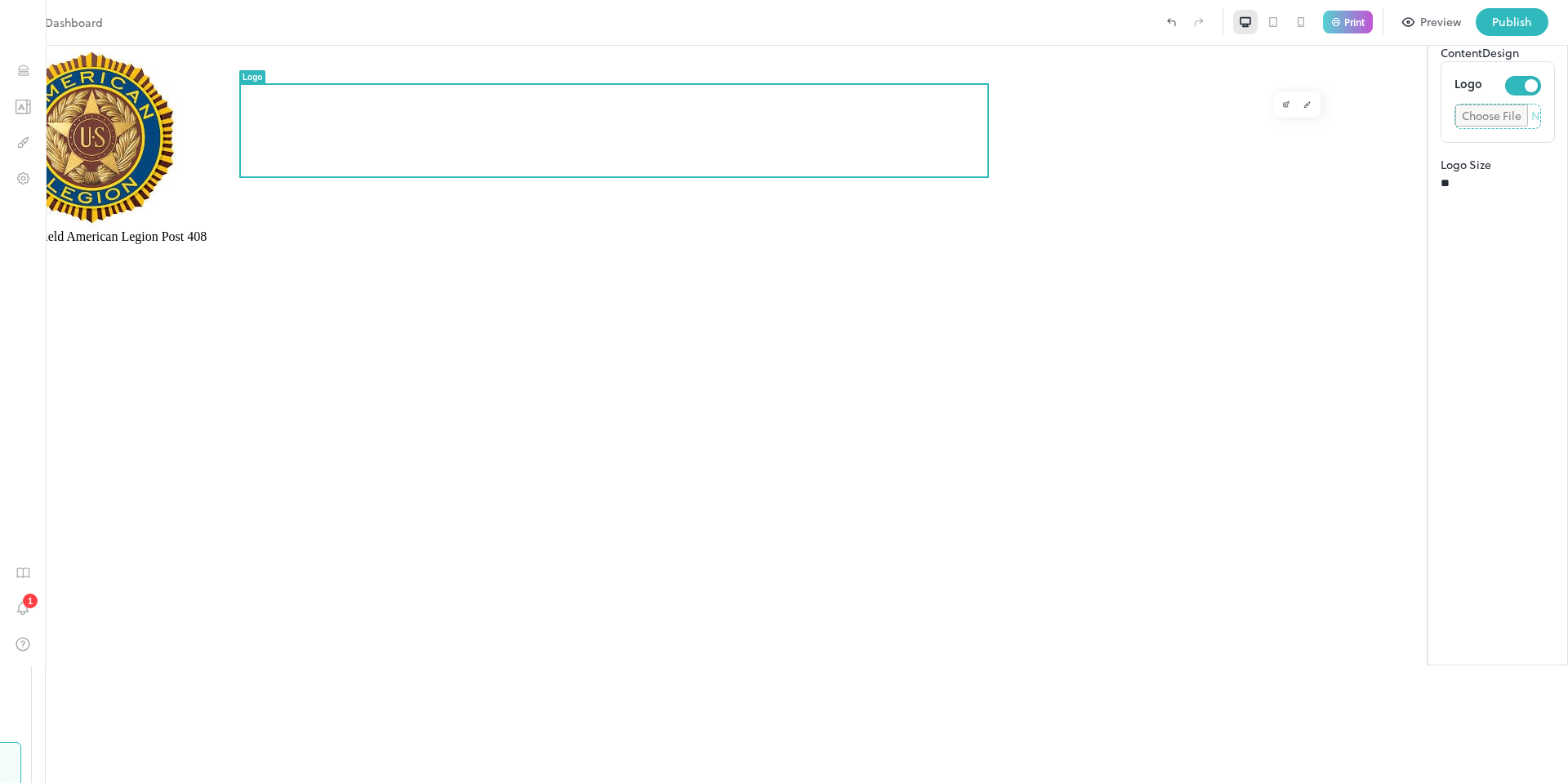
click at [672, 331] on div "Chesterfield American Legion Post 408" at bounding box center [784, 414] width 1568 height 738
click at [1482, 61] on button "Design" at bounding box center [1500, 52] width 36 height 17
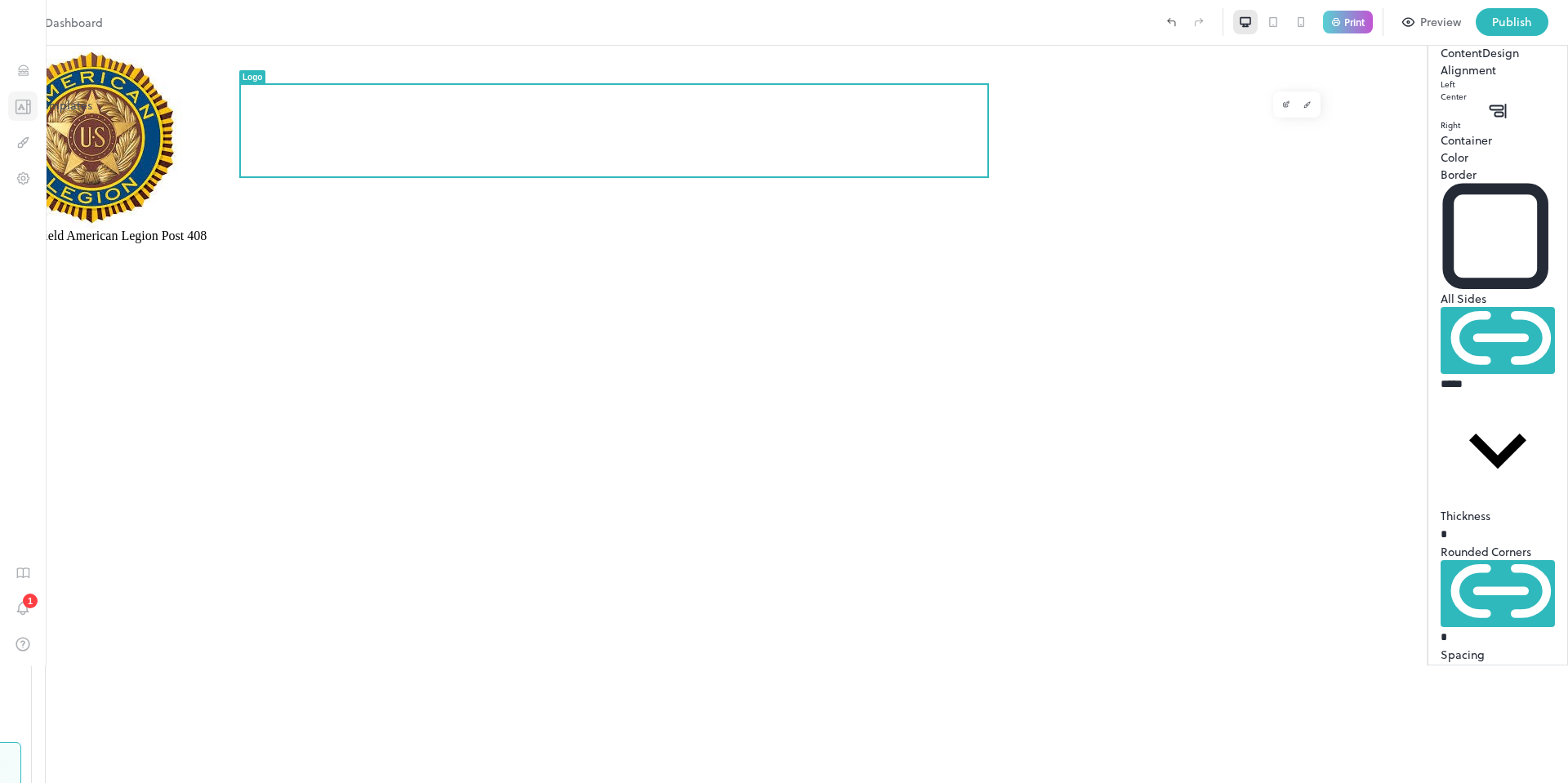
click at [17, 103] on icon "Templates" at bounding box center [23, 107] width 17 height 16
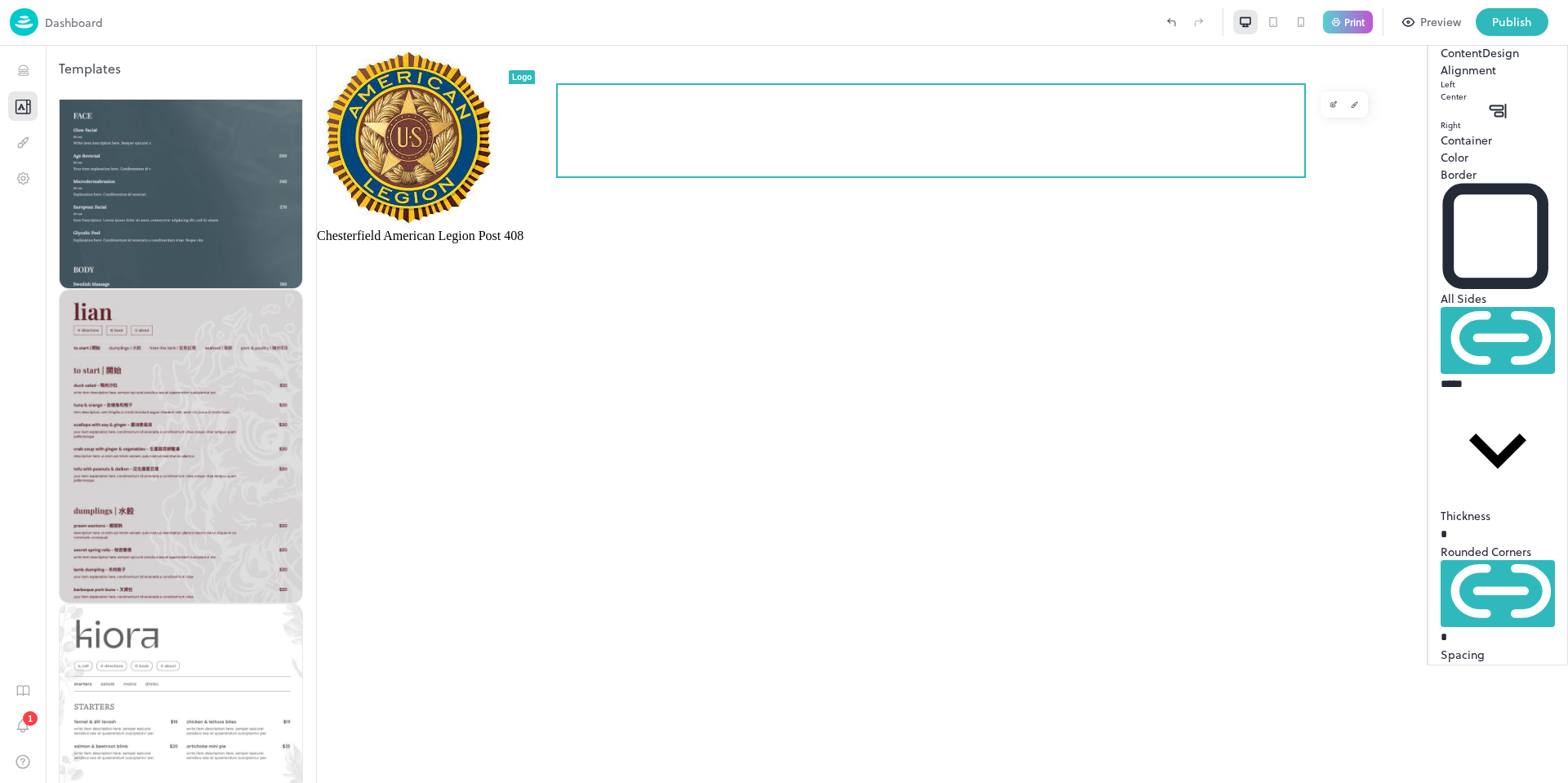
scroll to position [4211, 0]
click at [21, 141] on icon "Design" at bounding box center [23, 142] width 16 height 16
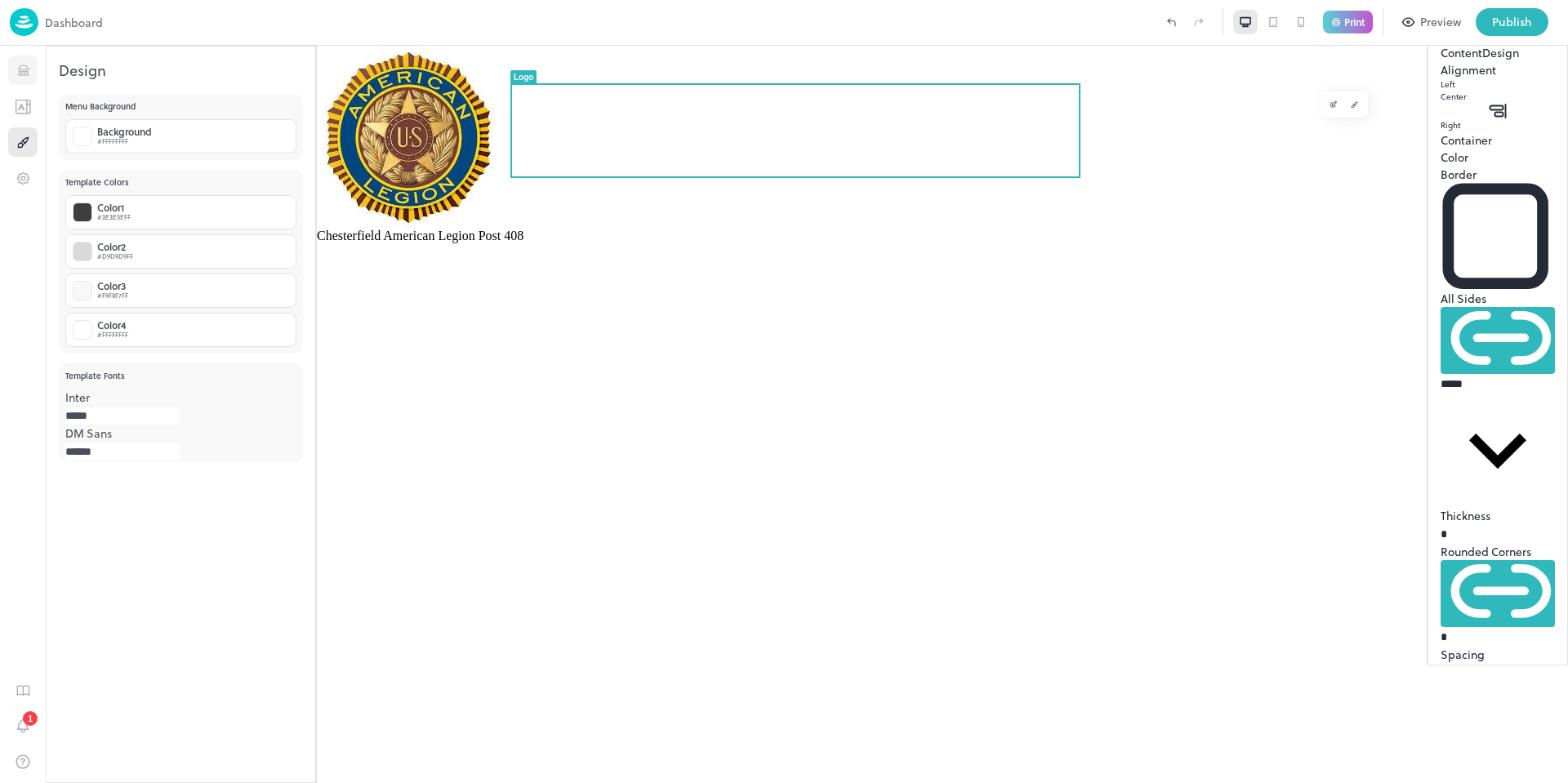
click at [21, 69] on icon "Items" at bounding box center [23, 67] width 10 height 4
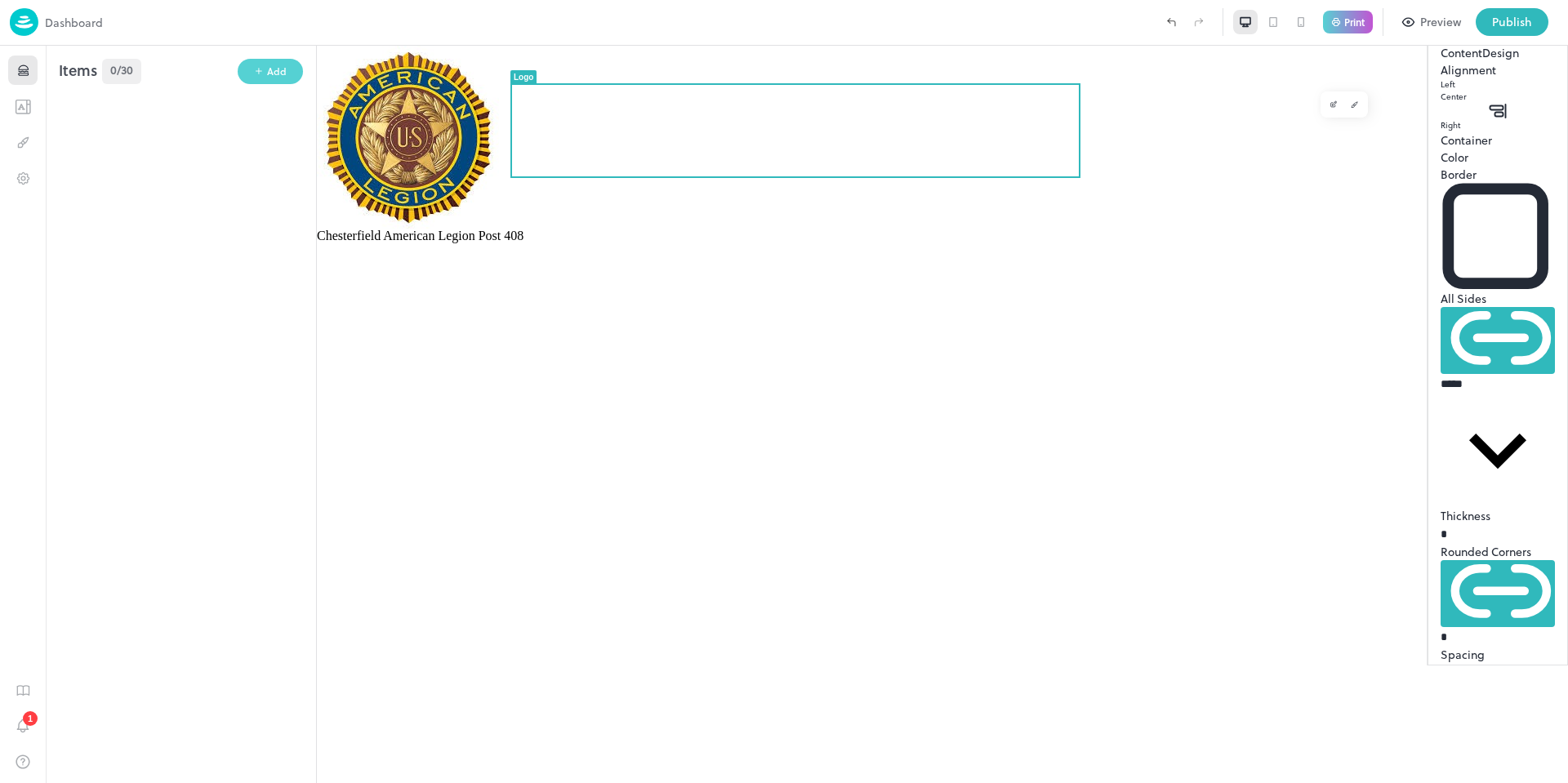
click at [263, 68] on icon "button" at bounding box center [259, 71] width 10 height 10
click at [613, 212] on div at bounding box center [784, 391] width 1568 height 783
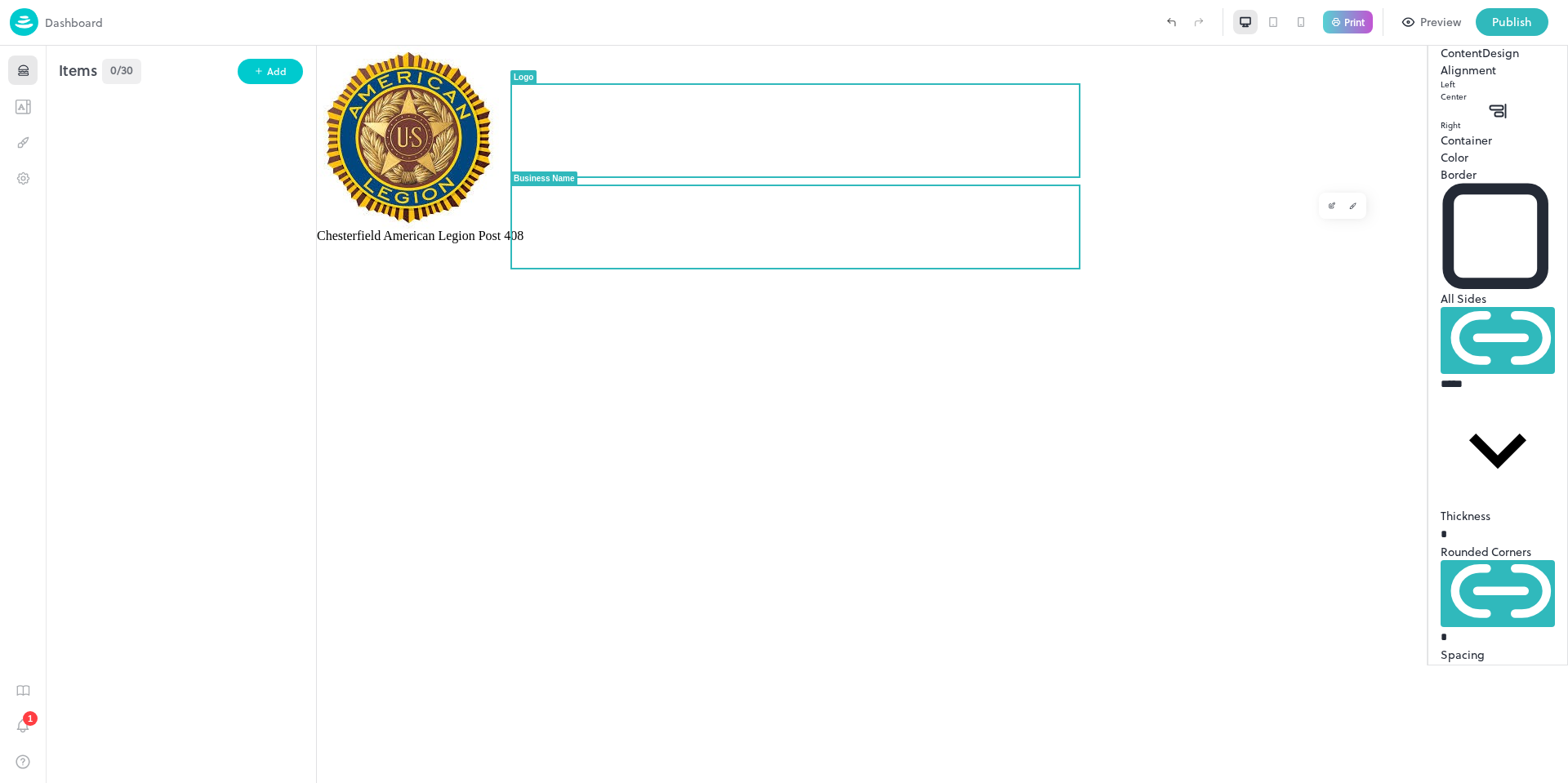
click at [523, 229] on span "Chesterfield American Legion Post 408" at bounding box center [420, 236] width 207 height 14
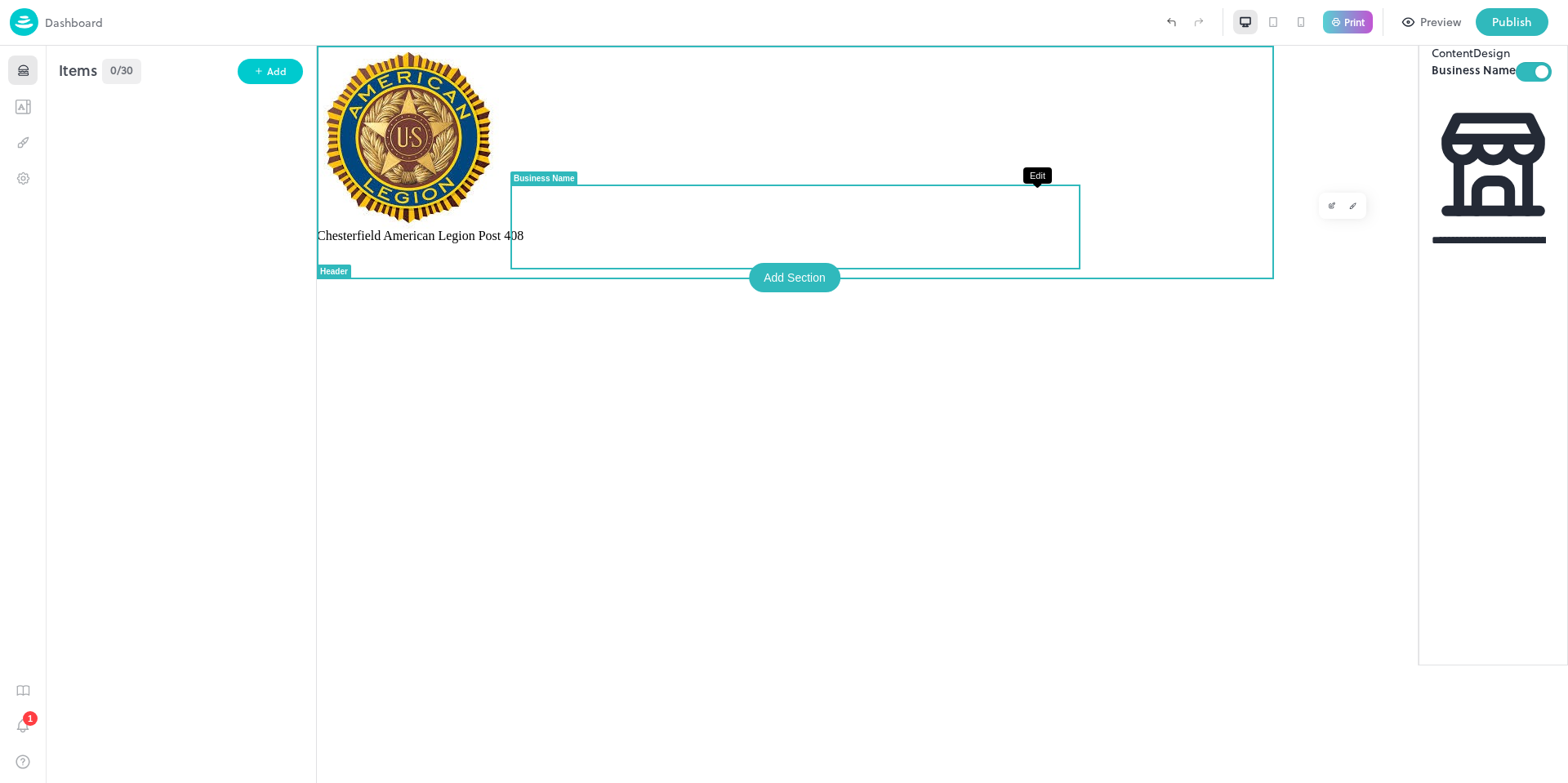
click at [1327, 203] on icon "Edit" at bounding box center [1332, 206] width 8 height 8
click at [523, 242] on span "Chesterfield American Legion Post 408" at bounding box center [420, 236] width 207 height 14
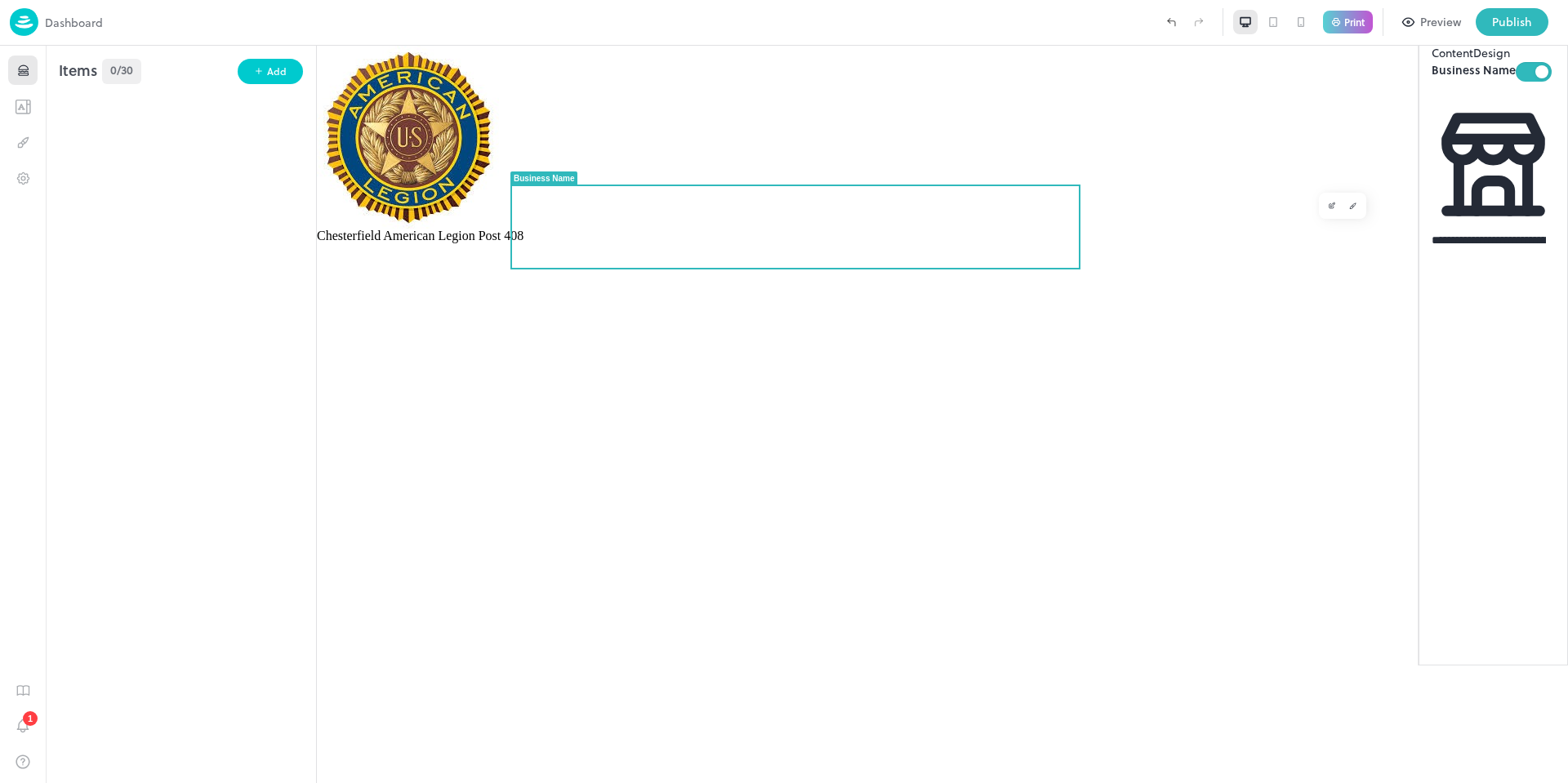
click at [31, 18] on img at bounding box center [24, 22] width 29 height 28
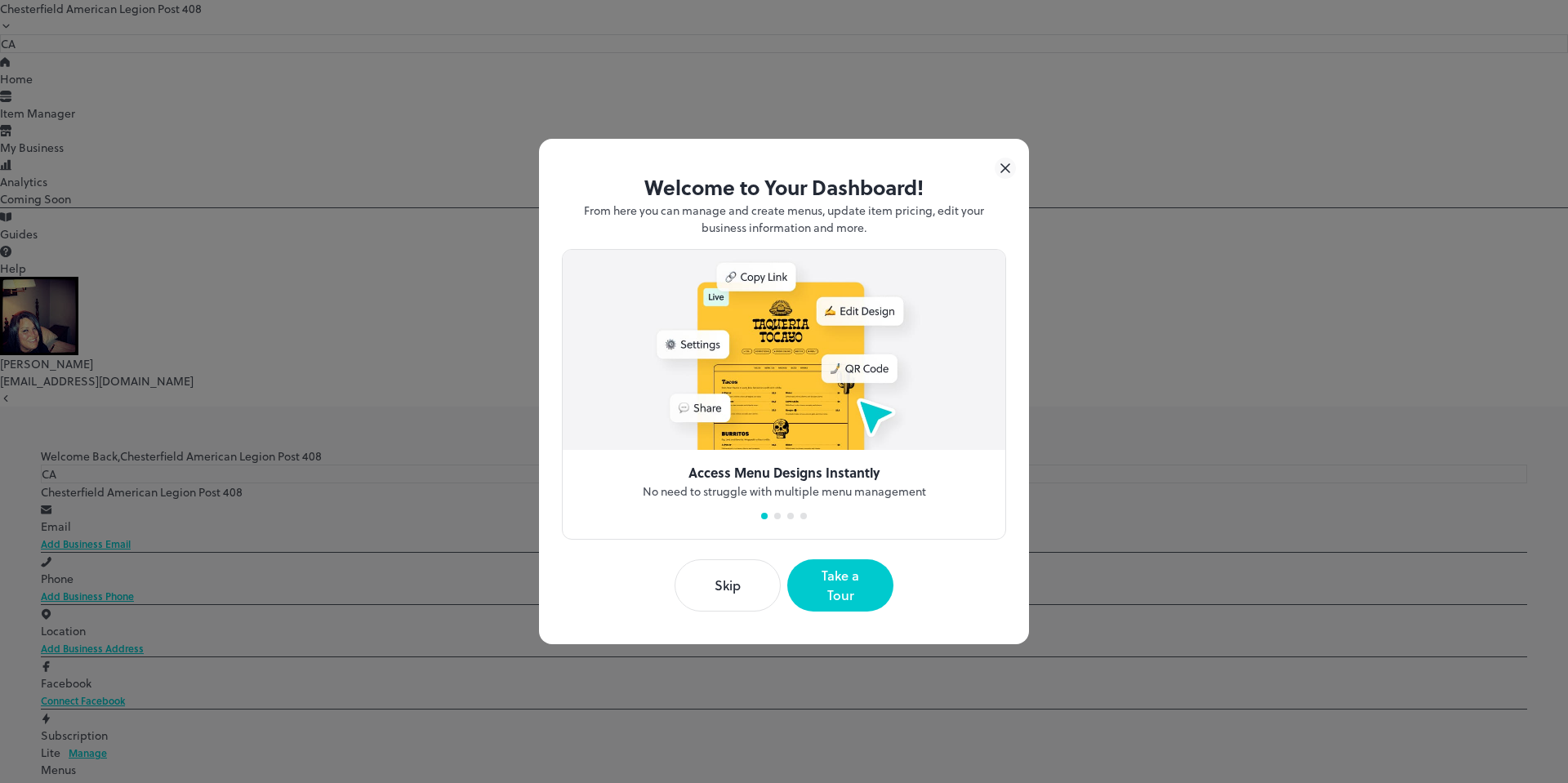
click at [756, 584] on button "Skip" at bounding box center [727, 585] width 106 height 52
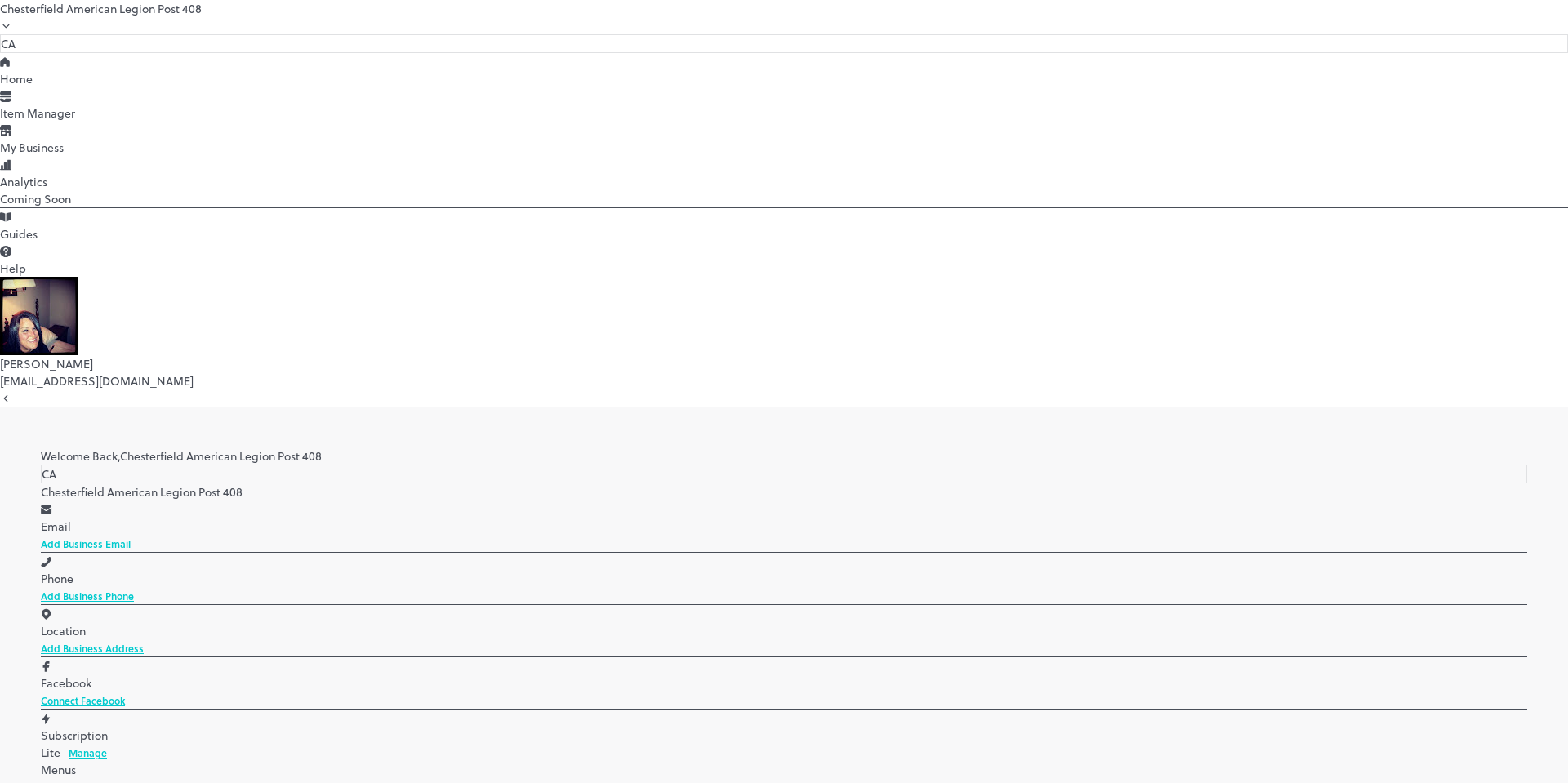
click at [32, 356] on img at bounding box center [39, 316] width 79 height 79
click at [134, 589] on link "Add Business Phone" at bounding box center [87, 596] width 93 height 15
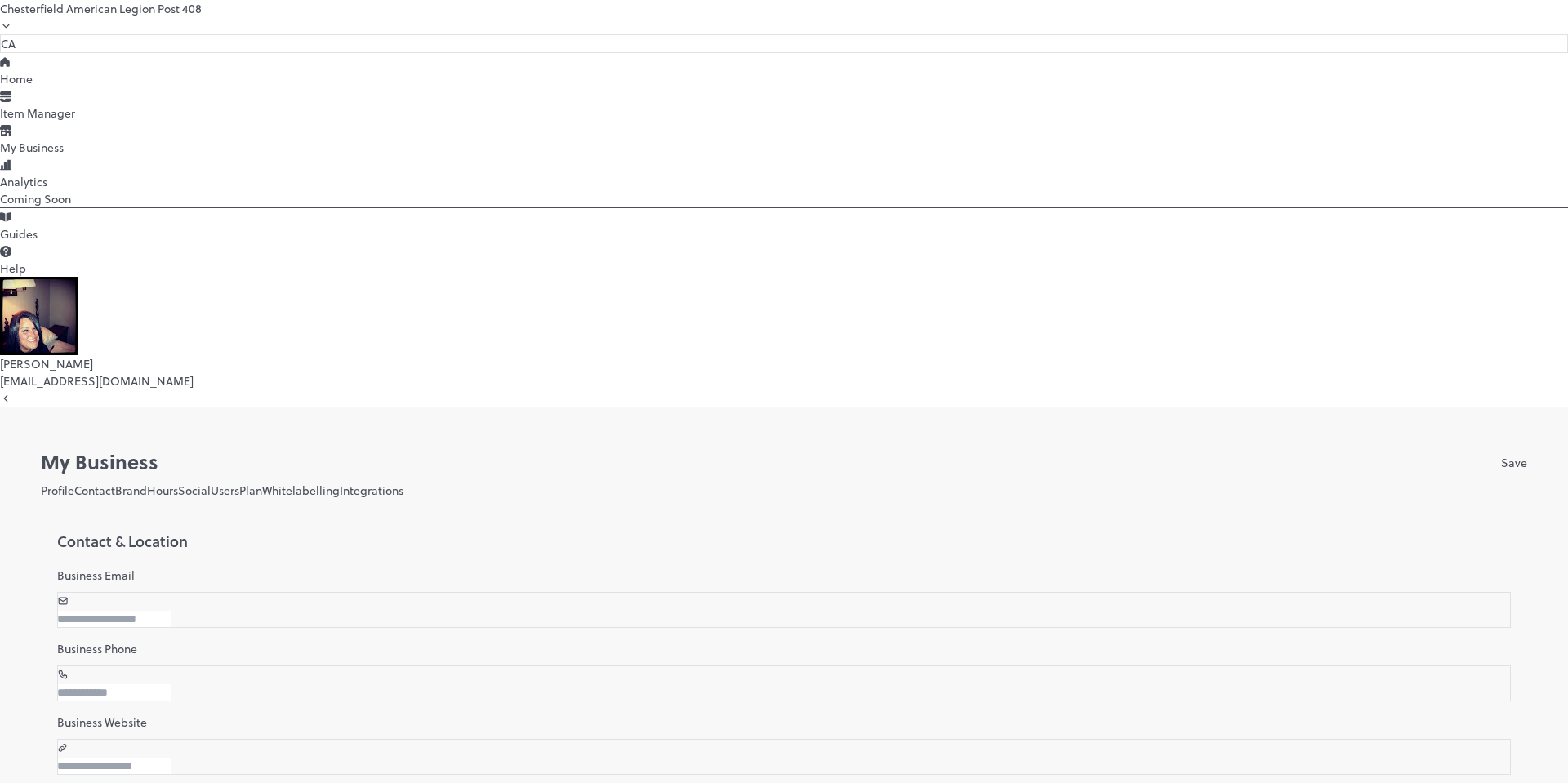
click at [171, 685] on input "number" at bounding box center [114, 693] width 114 height 17
type input "*"
type input "**********"
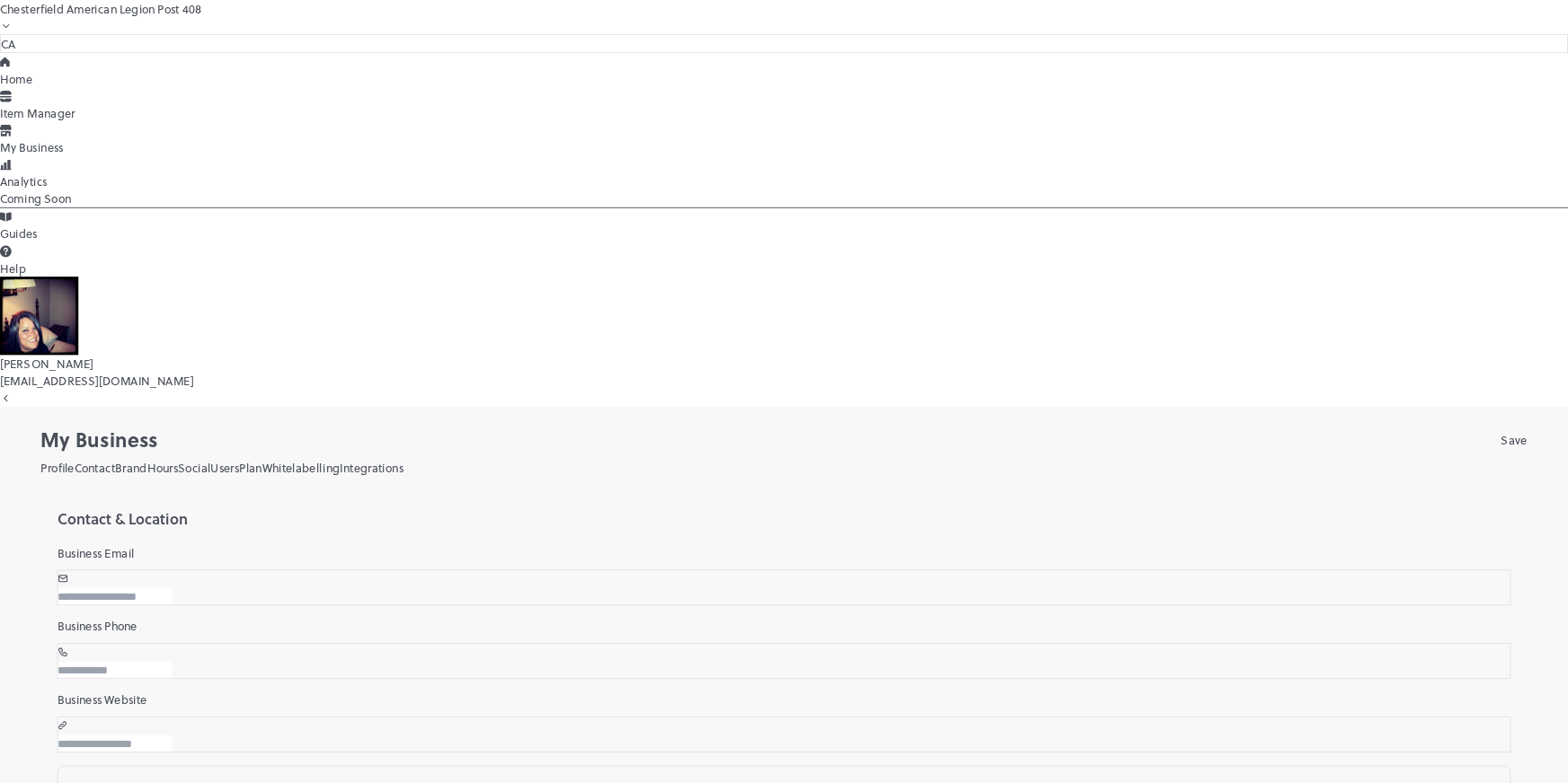
scroll to position [66, 0]
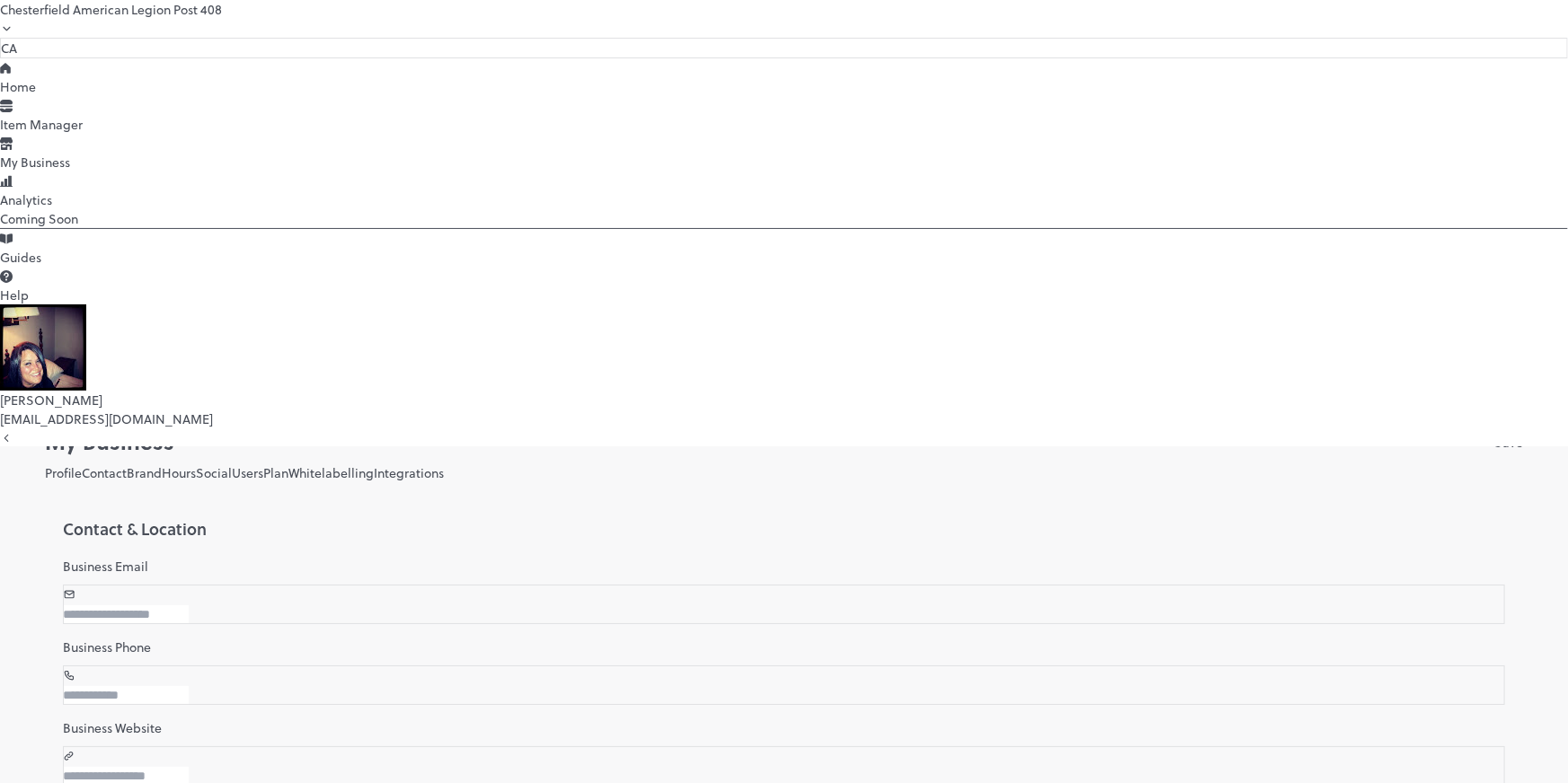
scroll to position [65, 0]
drag, startPoint x: 494, startPoint y: 407, endPoint x: 264, endPoint y: 407, distance: 230.0
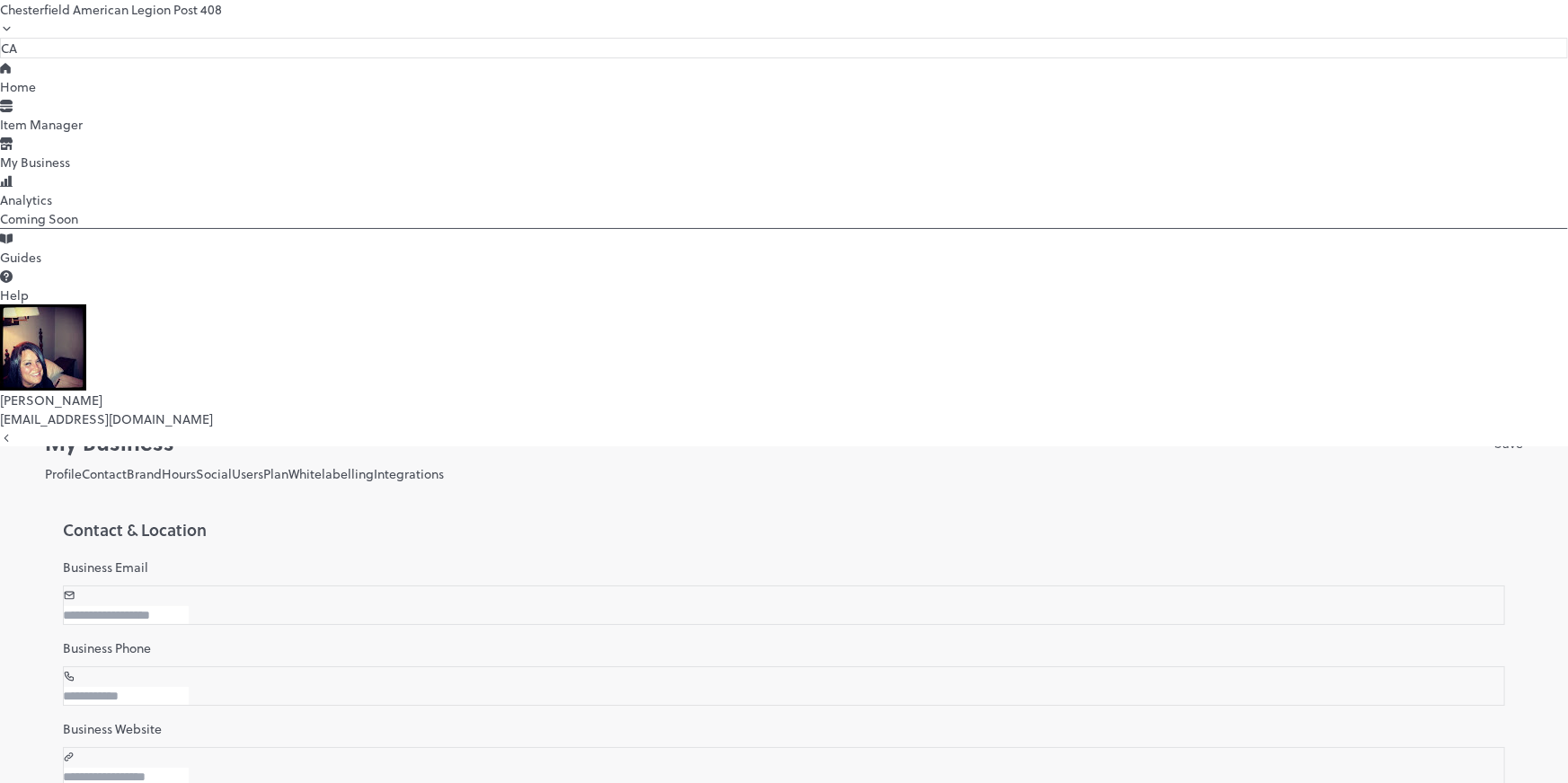
type input "**********"
click at [52, 428] on div "Nicole Mildenberger nicoleleigh72482@gmail.com" at bounding box center [784, 409] width 1568 height 37
click at [50, 428] on div "Nicole Mildenberger nicoleleigh72482@gmail.com" at bounding box center [784, 409] width 1568 height 37
click at [30, 391] on img at bounding box center [43, 347] width 86 height 86
click at [124, 428] on div "nicoleleigh72482@gmail.com" at bounding box center [784, 419] width 1568 height 19
